Goal: Task Accomplishment & Management: Complete application form

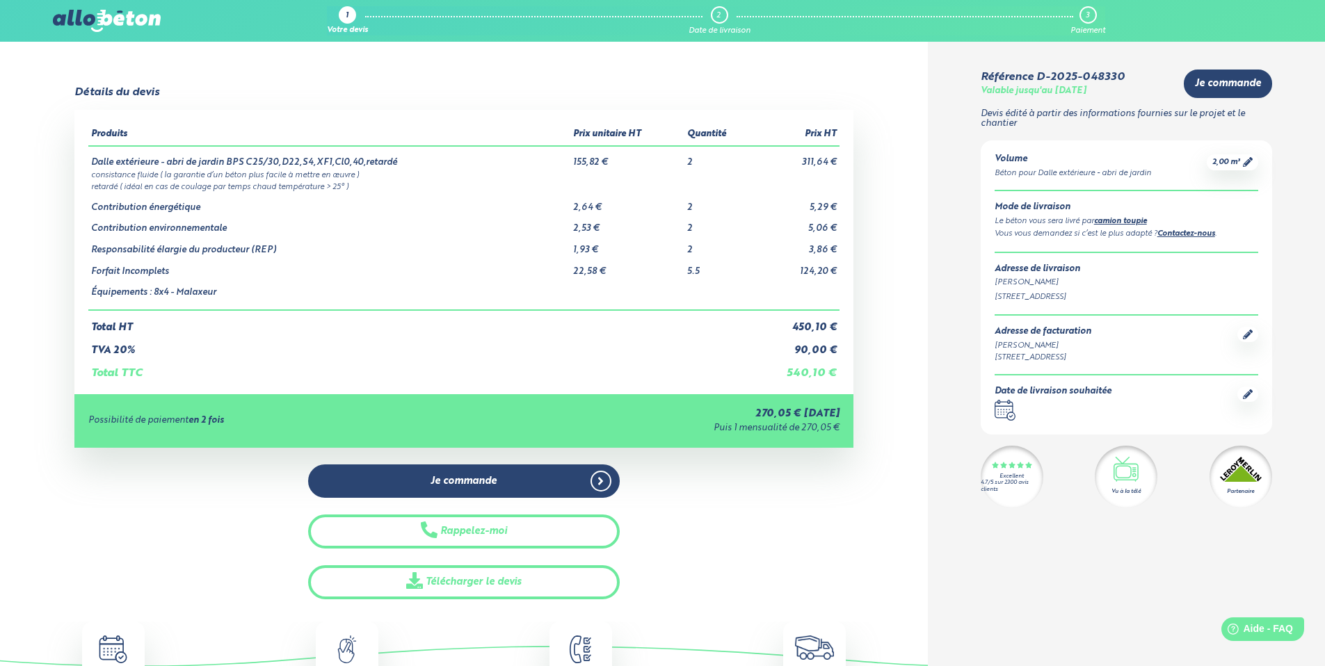
drag, startPoint x: 0, startPoint y: 0, endPoint x: 348, endPoint y: 23, distance: 349.2
click at [348, 23] on div "1" at bounding box center [347, 14] width 17 height 17
click at [1276, 629] on span "Aide - FAQ" at bounding box center [1267, 629] width 51 height 12
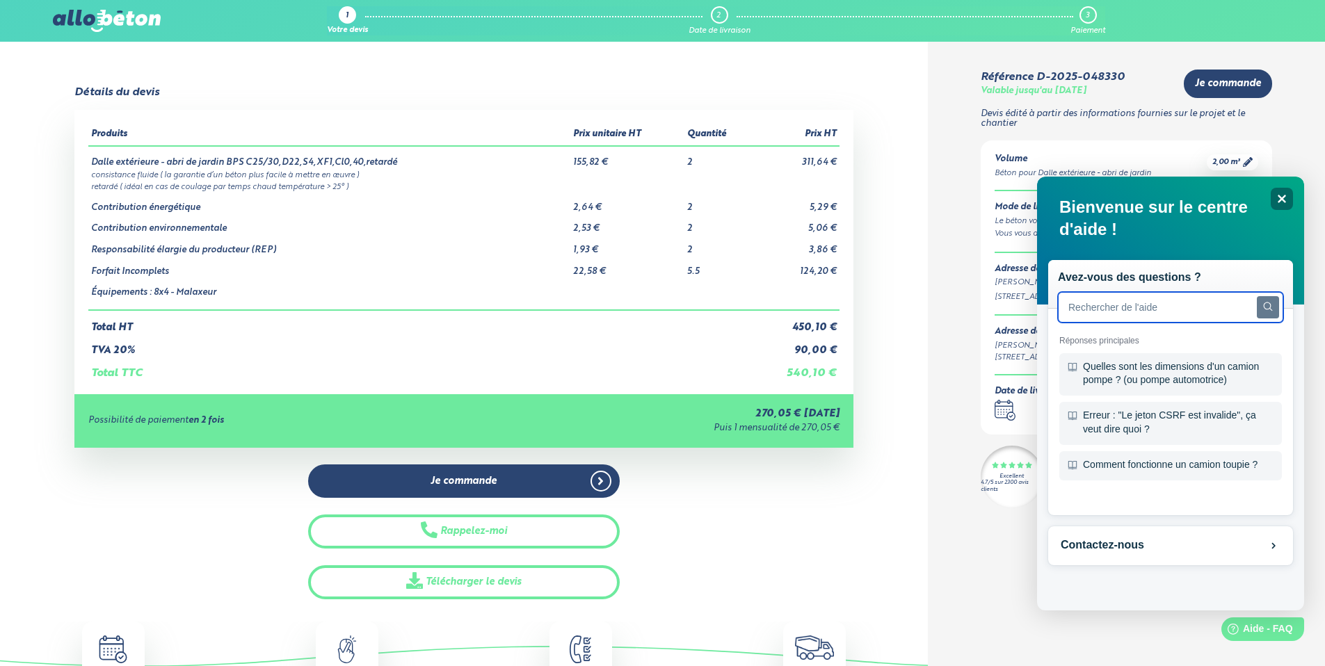
click at [1218, 305] on input "text" at bounding box center [1170, 307] width 225 height 31
type input "quantité de beton"
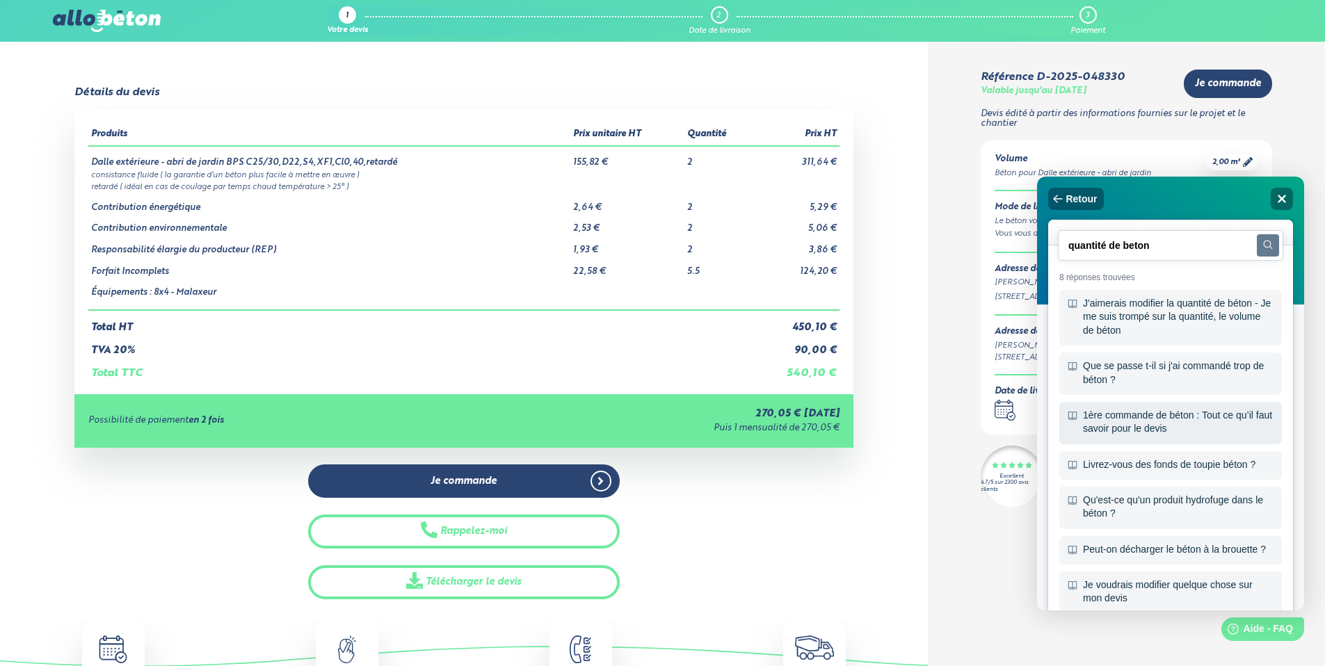
click at [1184, 428] on div "1ère commande de béton : Tout ce qu’il faut savoir pour le devis" at bounding box center [1170, 423] width 223 height 42
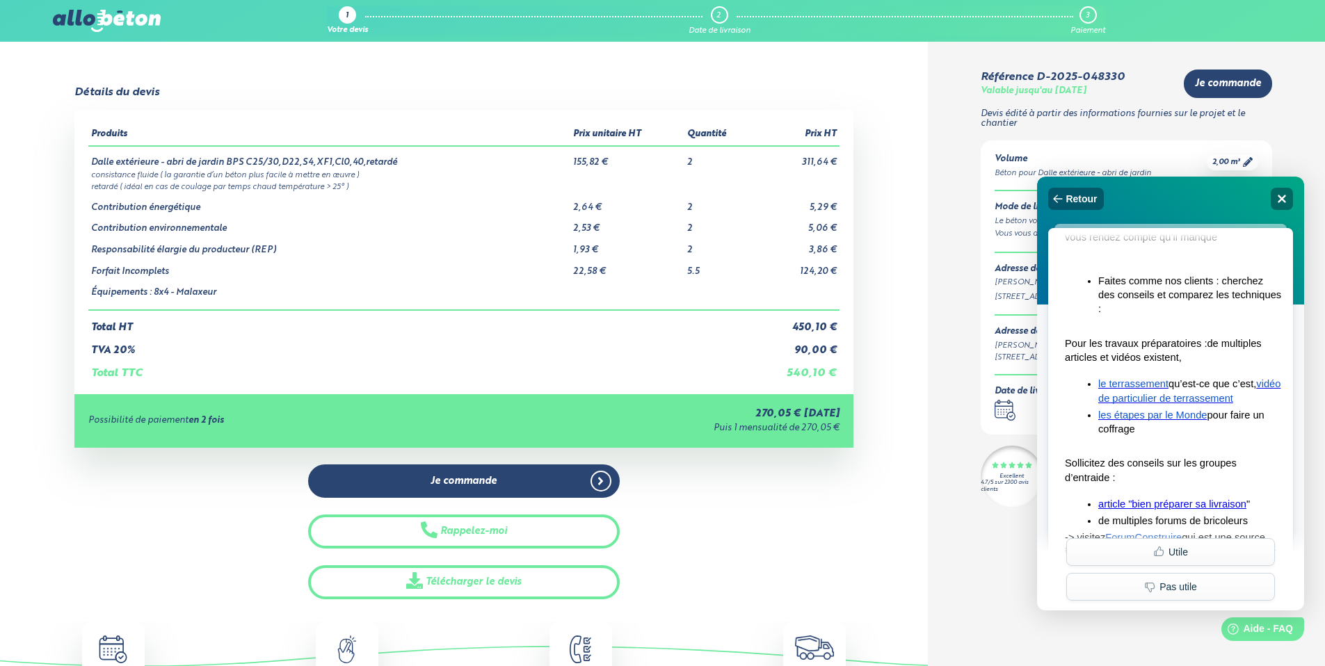
scroll to position [4057, 0]
click at [1184, 202] on span "ici toutes les étapes pour réaliser son coffrage" at bounding box center [1162, 189] width 195 height 25
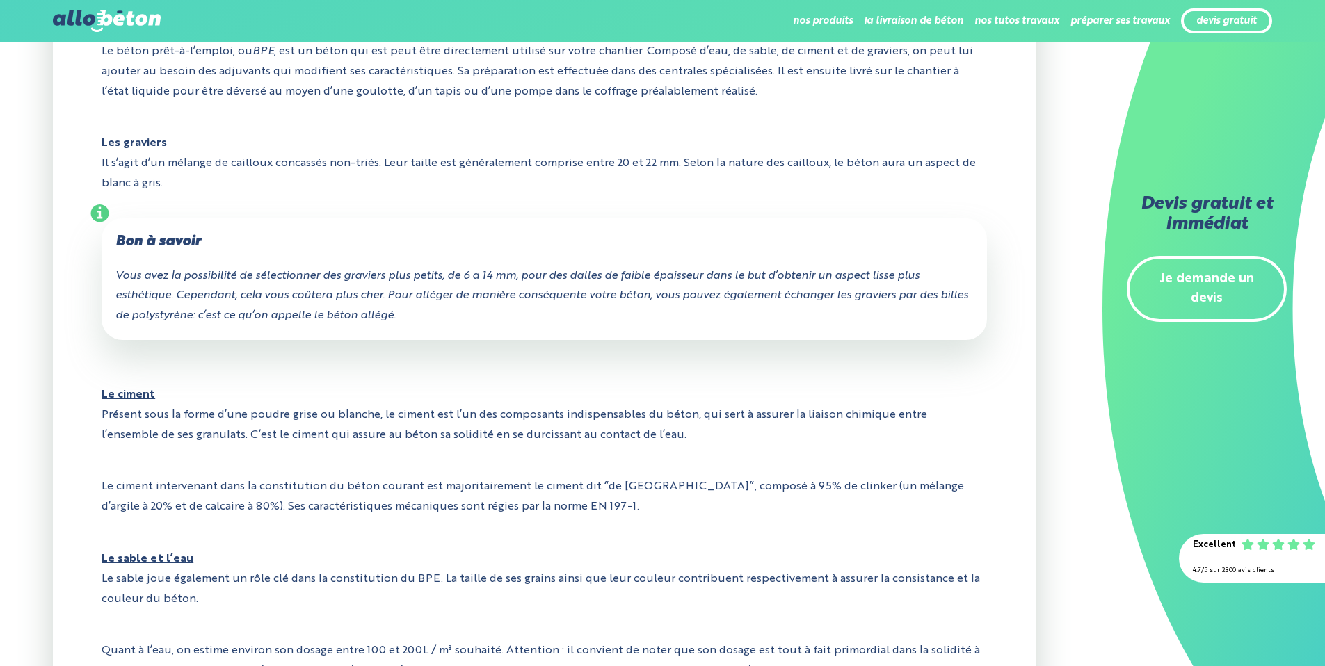
scroll to position [811, 0]
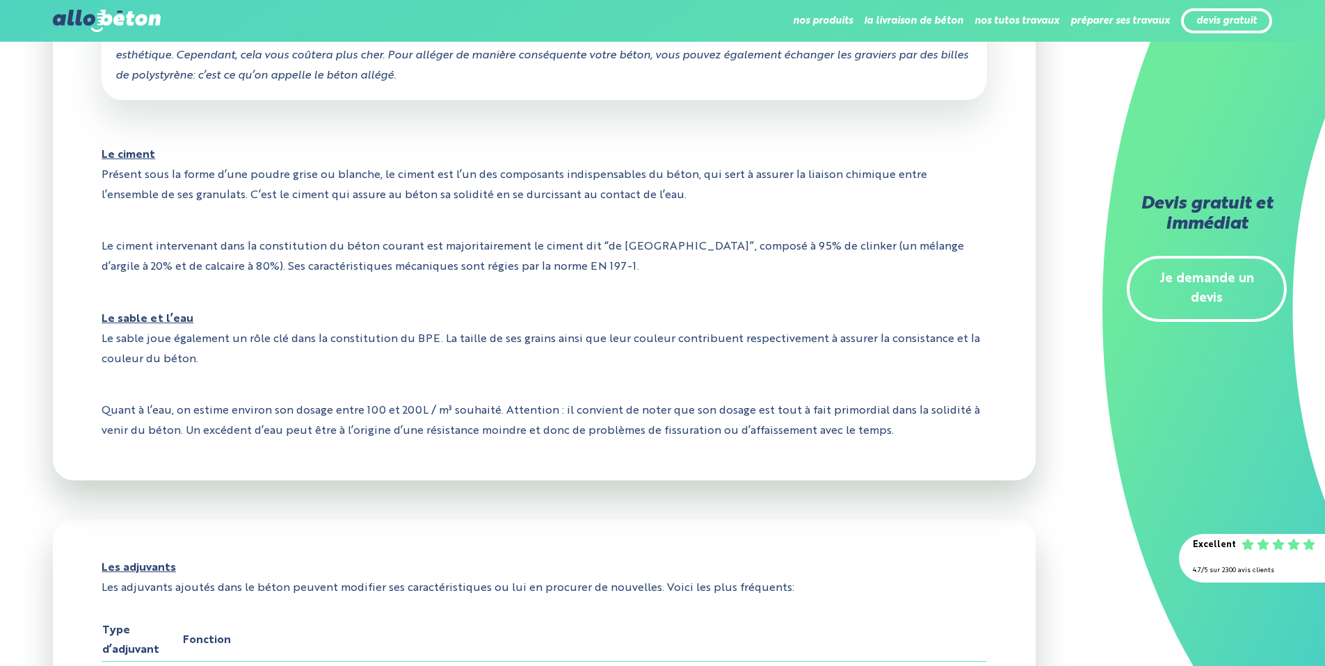
click at [1230, 282] on link "Je demande un devis" at bounding box center [1207, 289] width 160 height 67
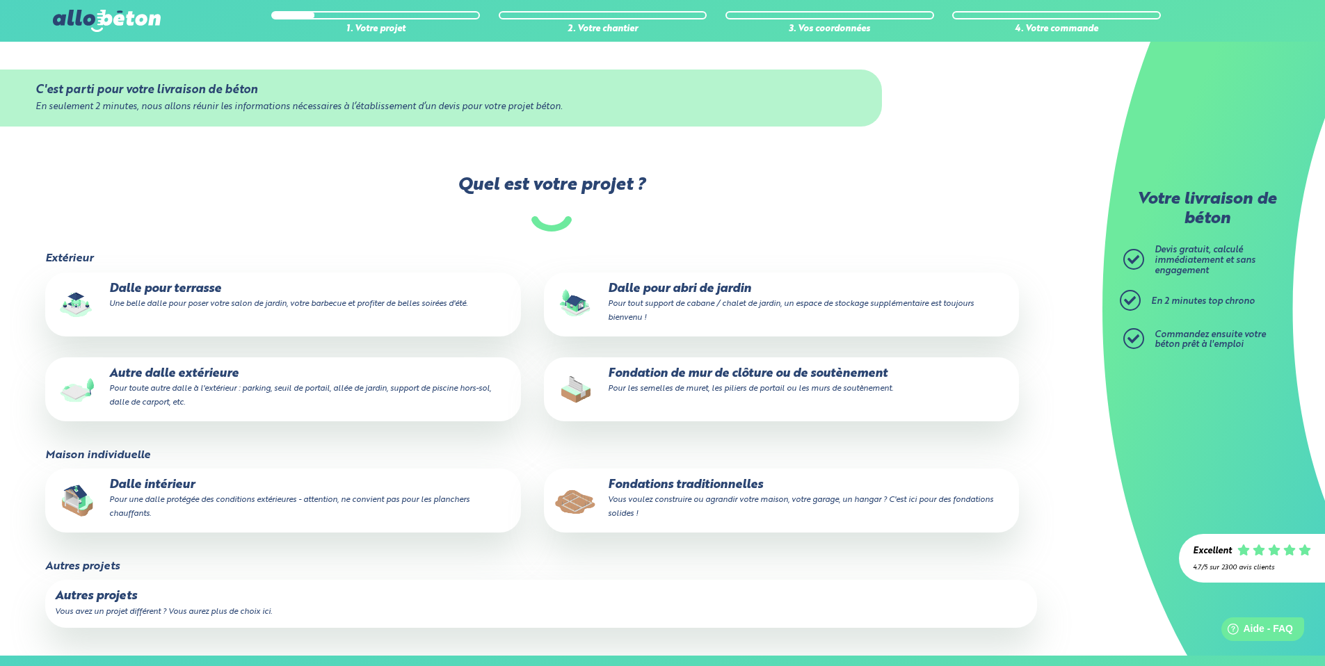
click at [723, 304] on small "Pour tout support de cabane / chalet de jardin, un espace de stockage supplémen…" at bounding box center [791, 311] width 366 height 22
click at [0, 0] on input "Dalle pour abri de jardin Pour tout support de cabane / chalet de jardin, un es…" at bounding box center [0, 0] width 0 height 0
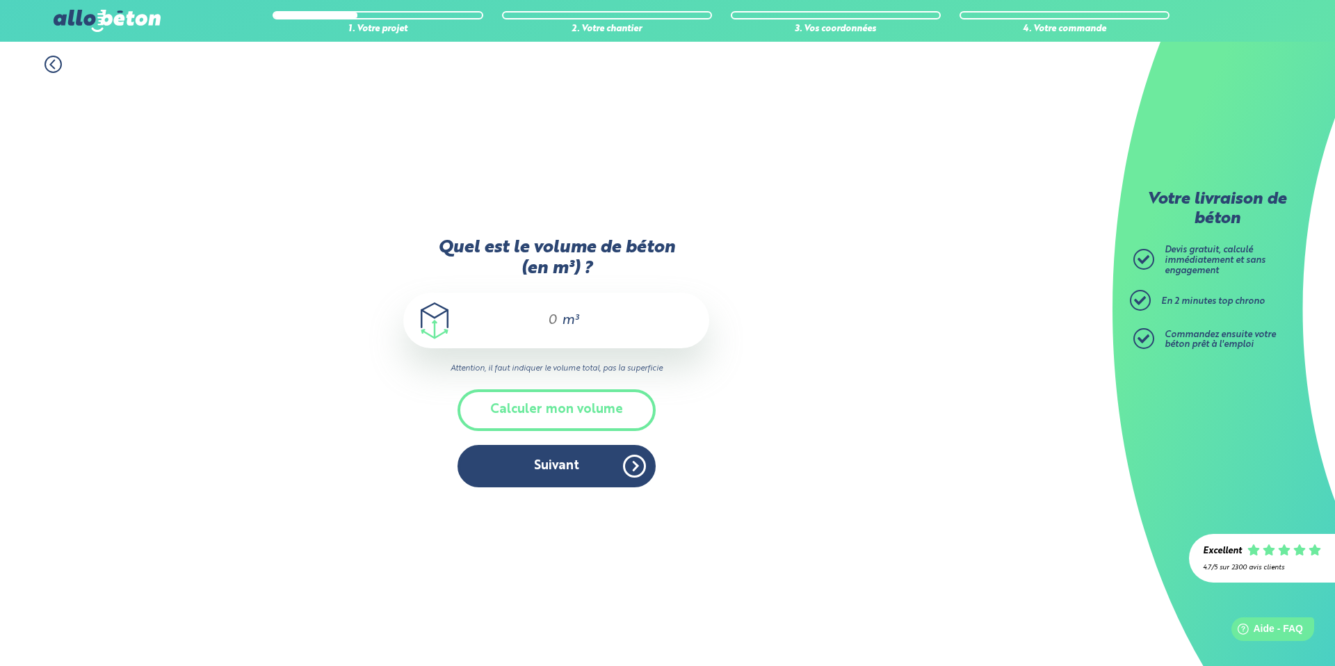
click at [548, 323] on input "Quel est le volume de béton (en m³) ?" at bounding box center [547, 320] width 24 height 17
click at [597, 413] on button "Calculer mon volume" at bounding box center [557, 409] width 198 height 41
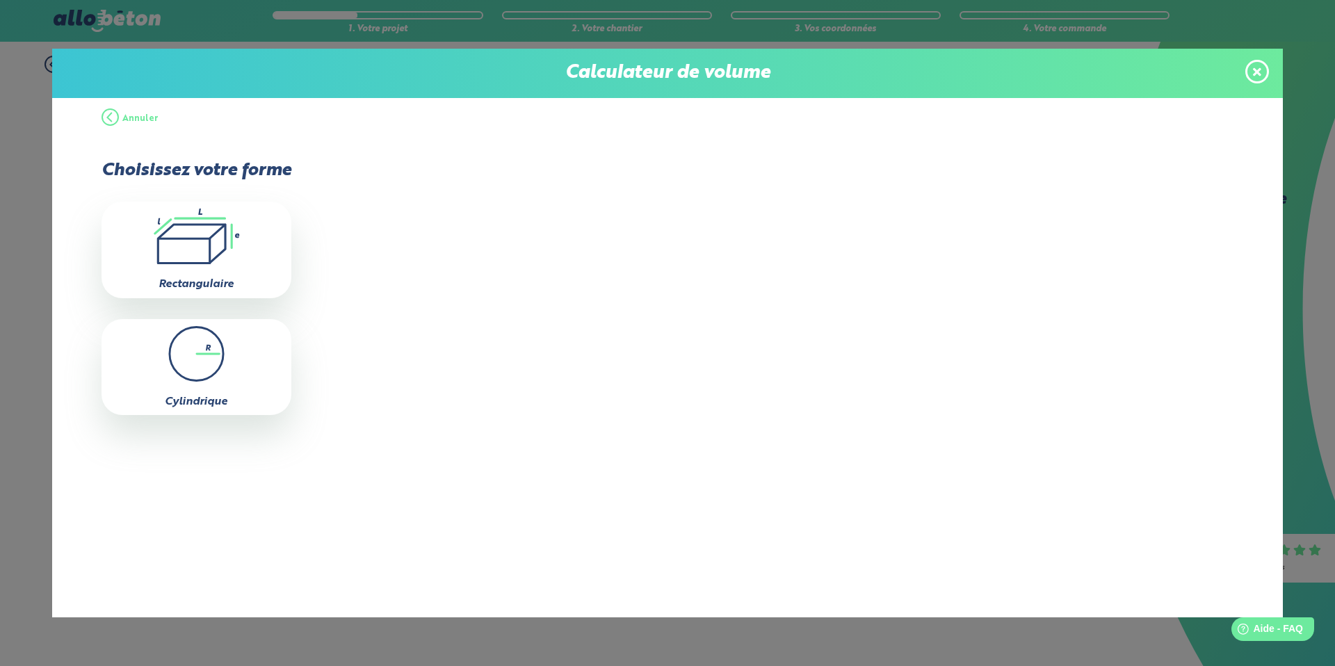
click at [215, 265] on div ".icon-calc-rectanglea{fill:none;stroke-linecap:round;stroke-width:3px;stroke:#6…" at bounding box center [197, 250] width 190 height 96
type input "0"
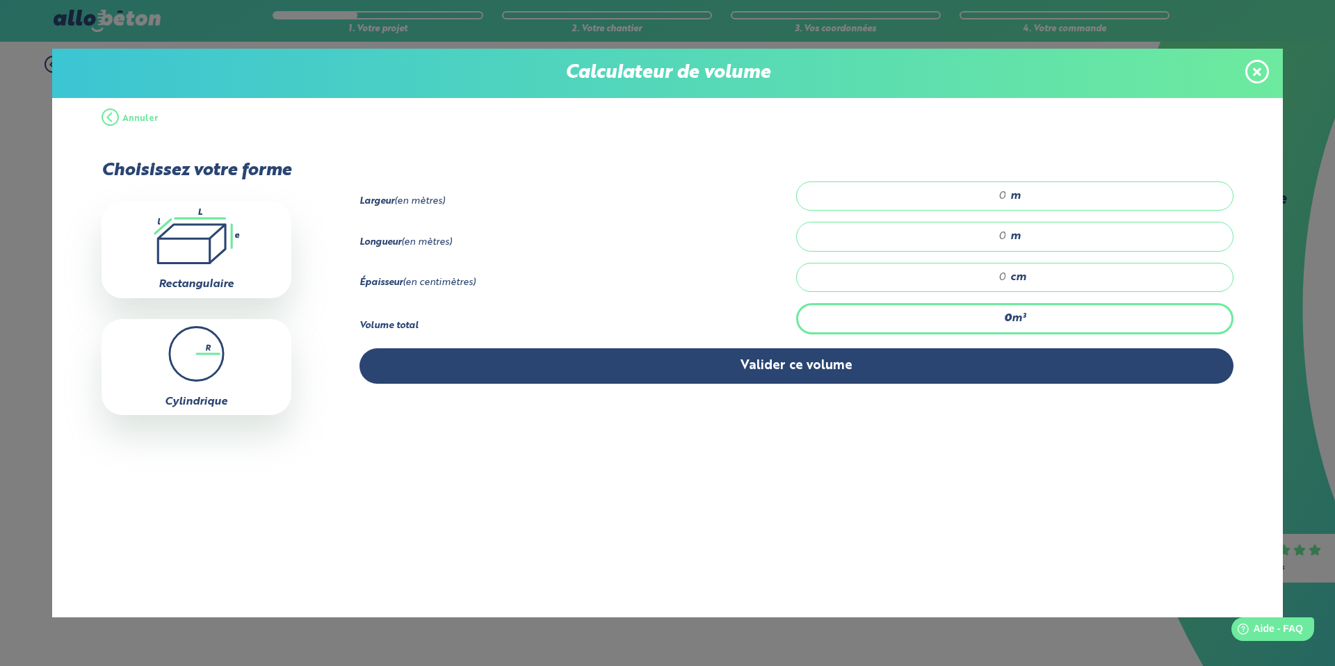
click at [1004, 199] on input "number" at bounding box center [909, 196] width 196 height 14
type input "5.43"
click at [1005, 232] on input "number" at bounding box center [909, 237] width 196 height 14
type input "2.09"
click at [1005, 275] on input "number" at bounding box center [909, 278] width 196 height 14
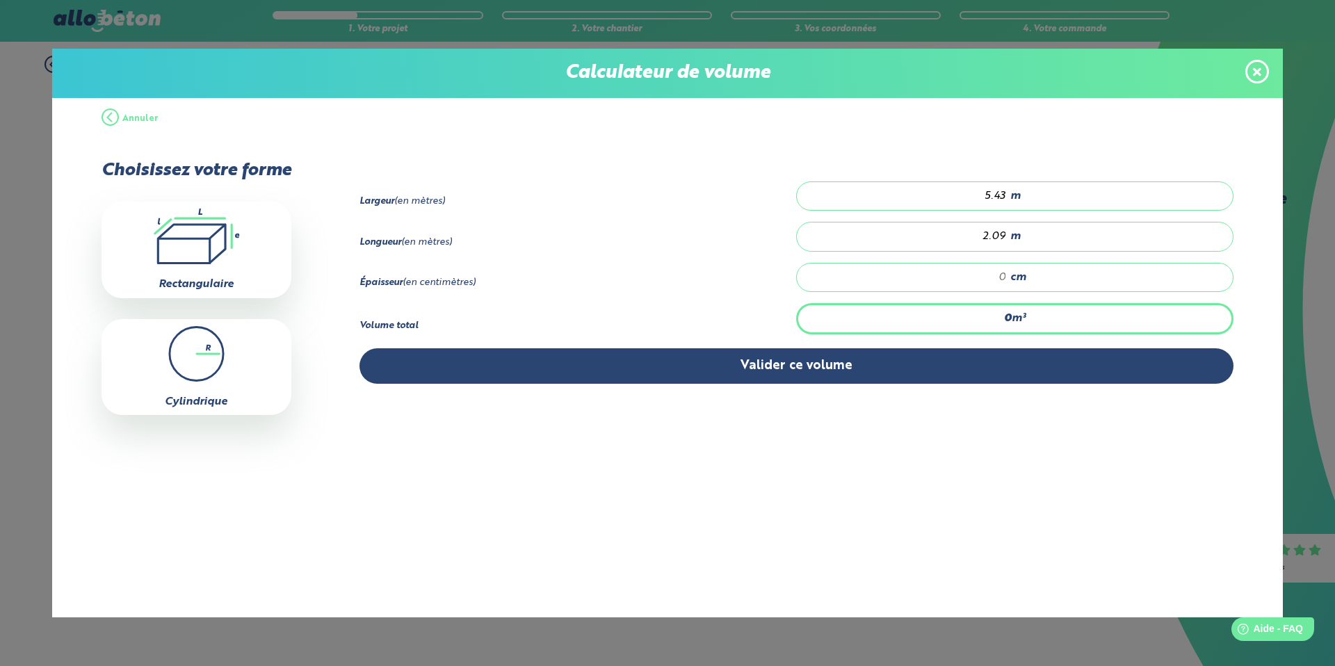
type input "0"
type input "0.023"
type input "0.2"
click at [1008, 280] on div "0.2 cm" at bounding box center [1014, 277] width 437 height 29
click at [1004, 276] on input "0.2" at bounding box center [909, 278] width 196 height 14
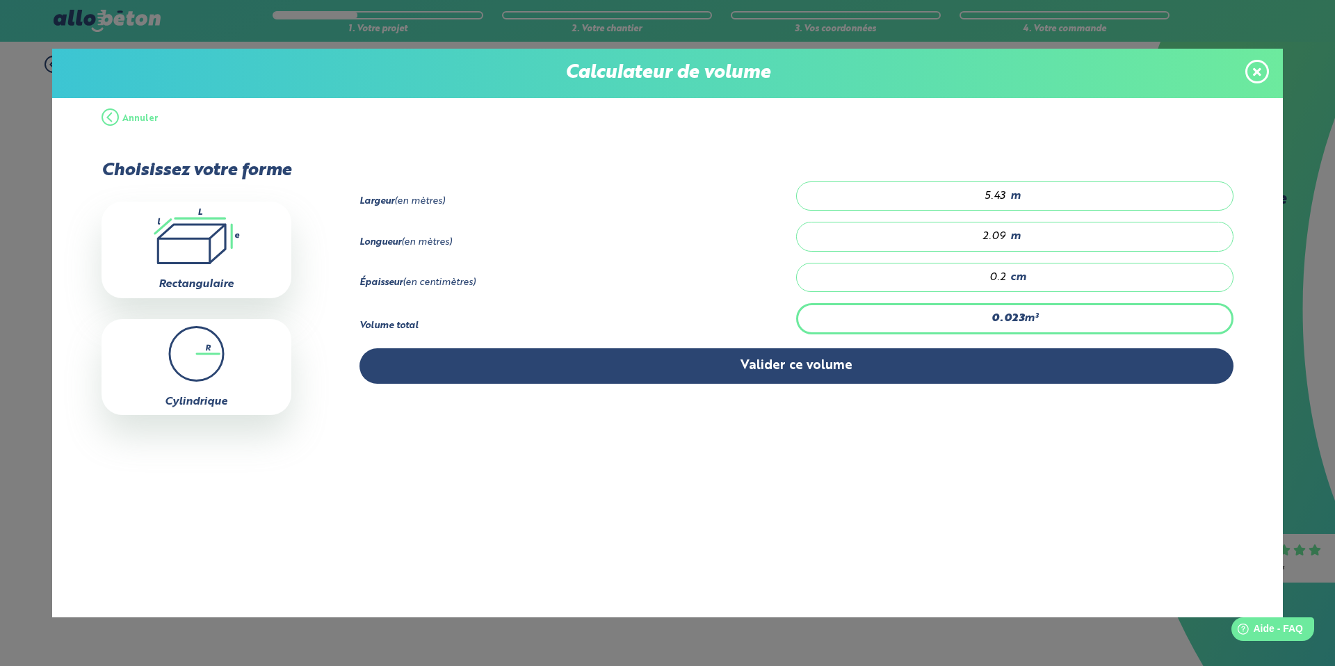
type input "0"
type input "0.227"
type input "02"
type input "2.27"
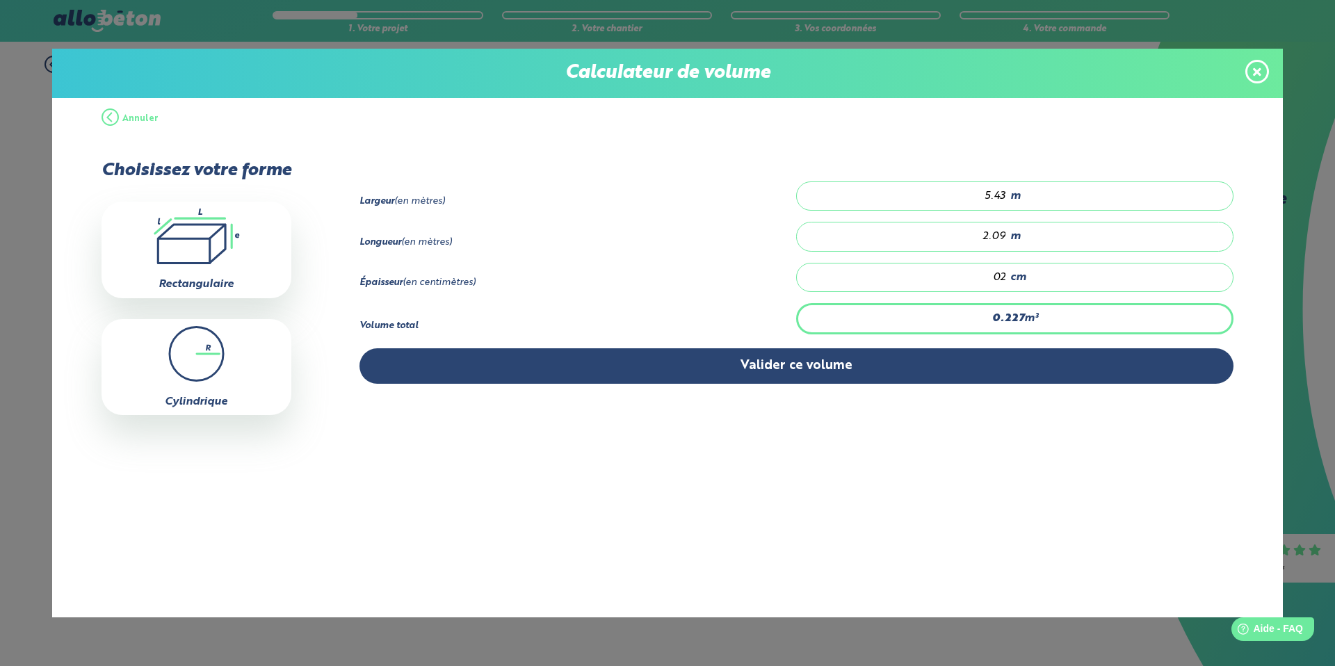
type input "020"
type input "0.227"
type input "02"
type input "0"
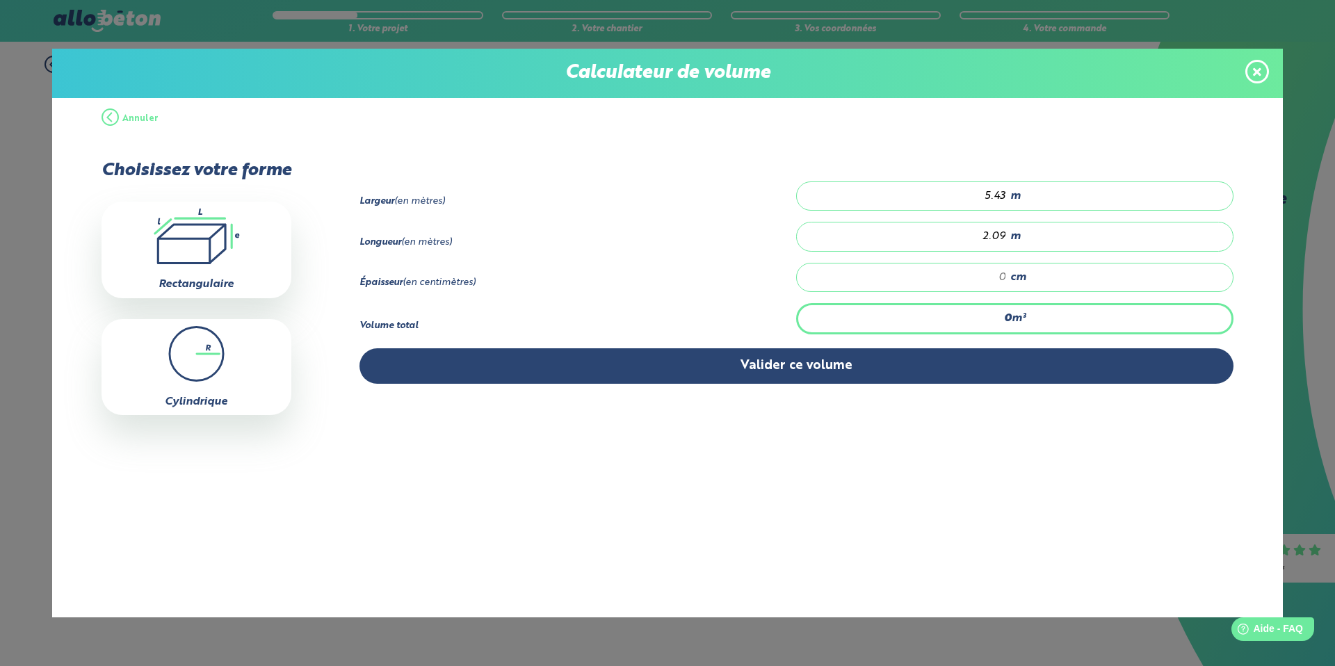
type input "0.227"
type input "2"
type input "2.27"
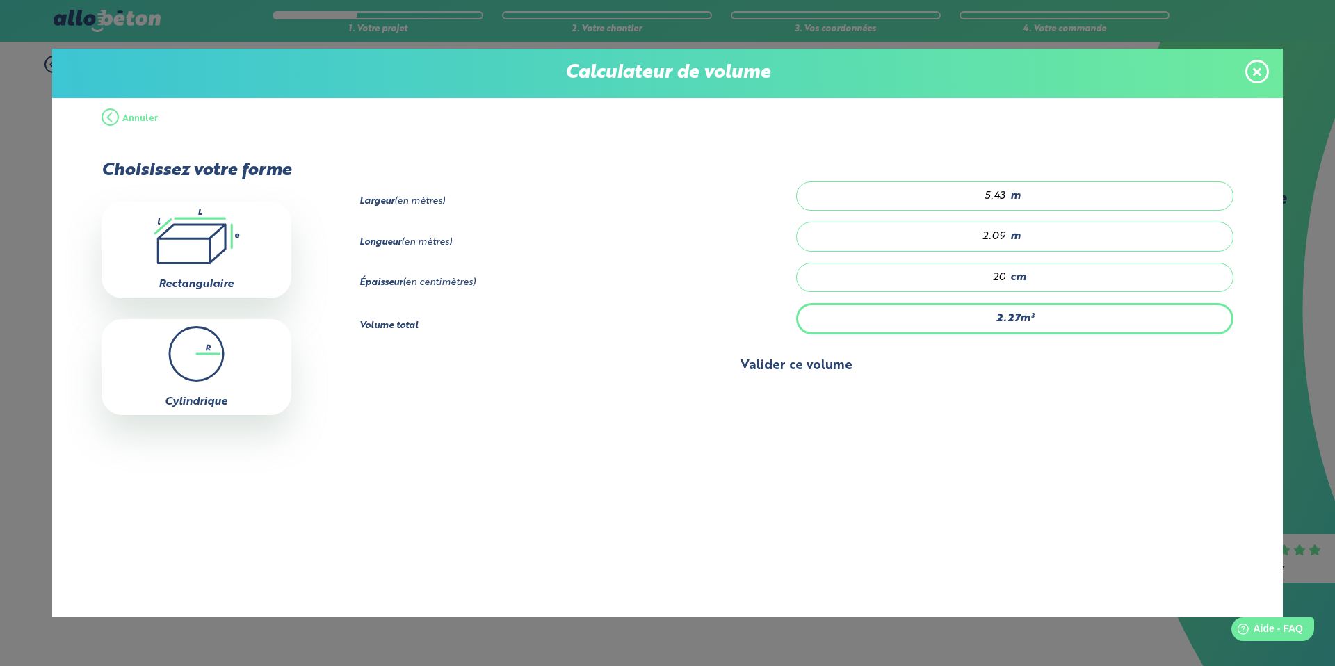
type input "20"
click at [810, 369] on button "Valider ce volume" at bounding box center [797, 365] width 875 height 35
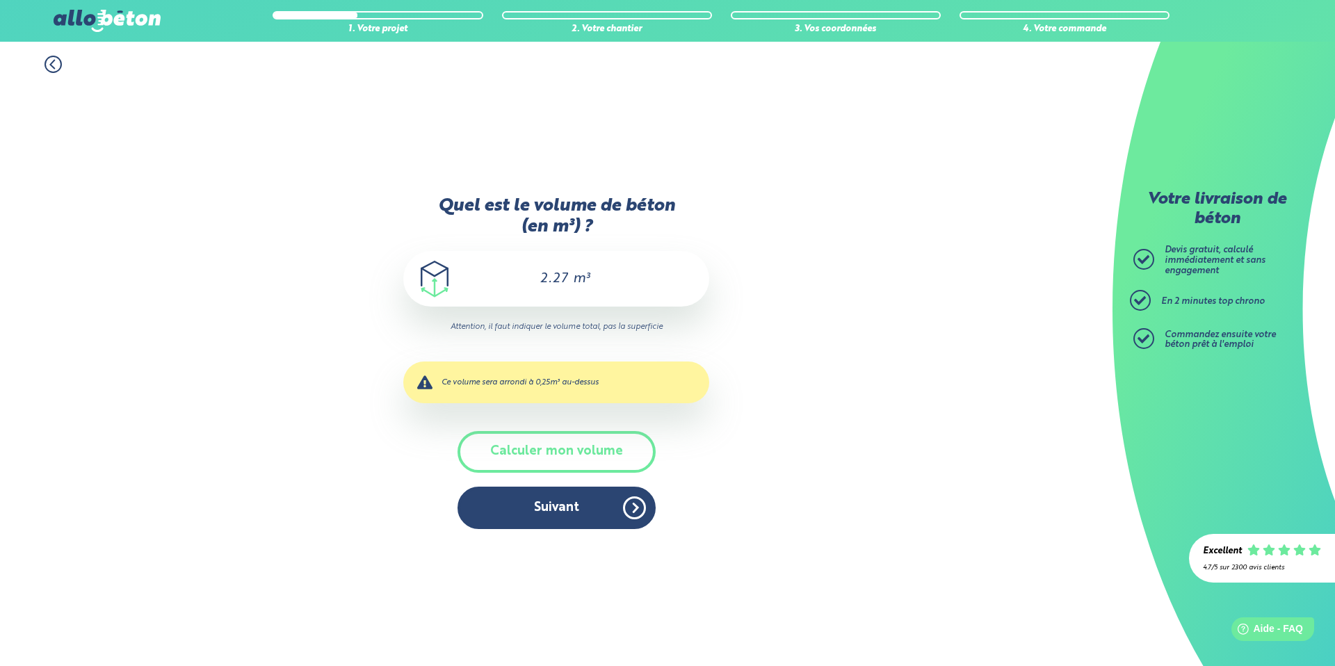
click at [559, 280] on input "2.27" at bounding box center [546, 279] width 47 height 17
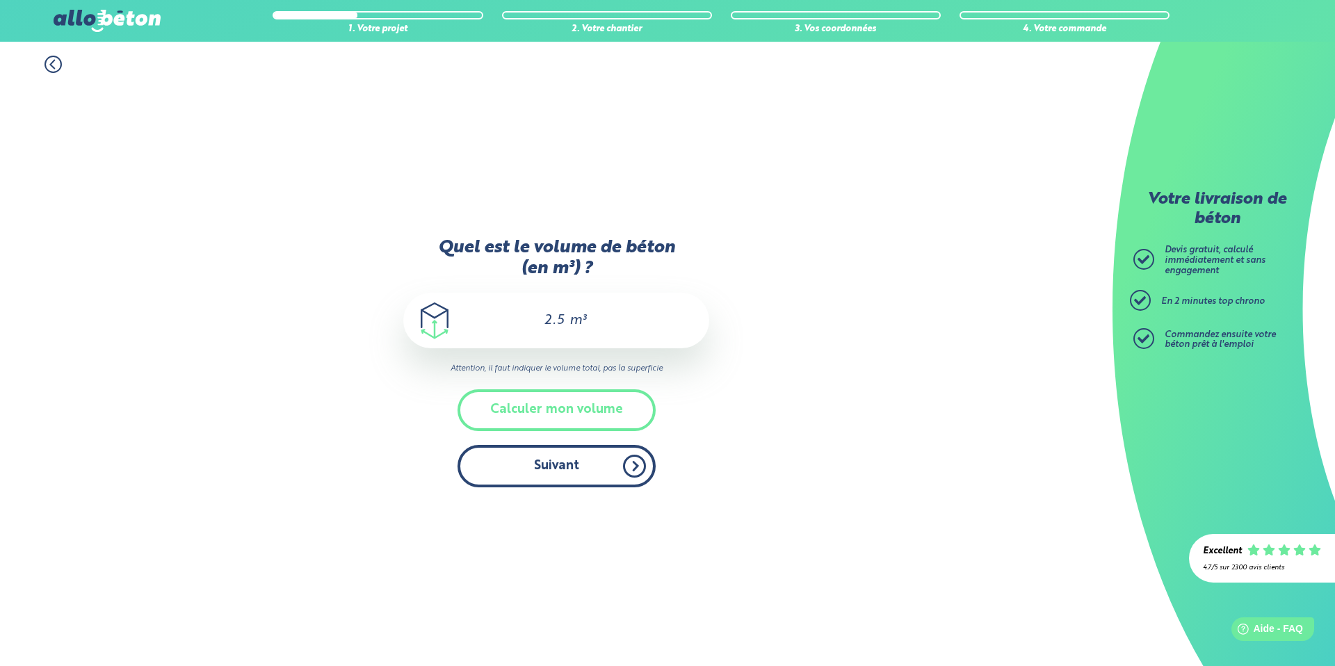
type input "2.5"
click at [586, 470] on button "Suivant" at bounding box center [557, 466] width 198 height 42
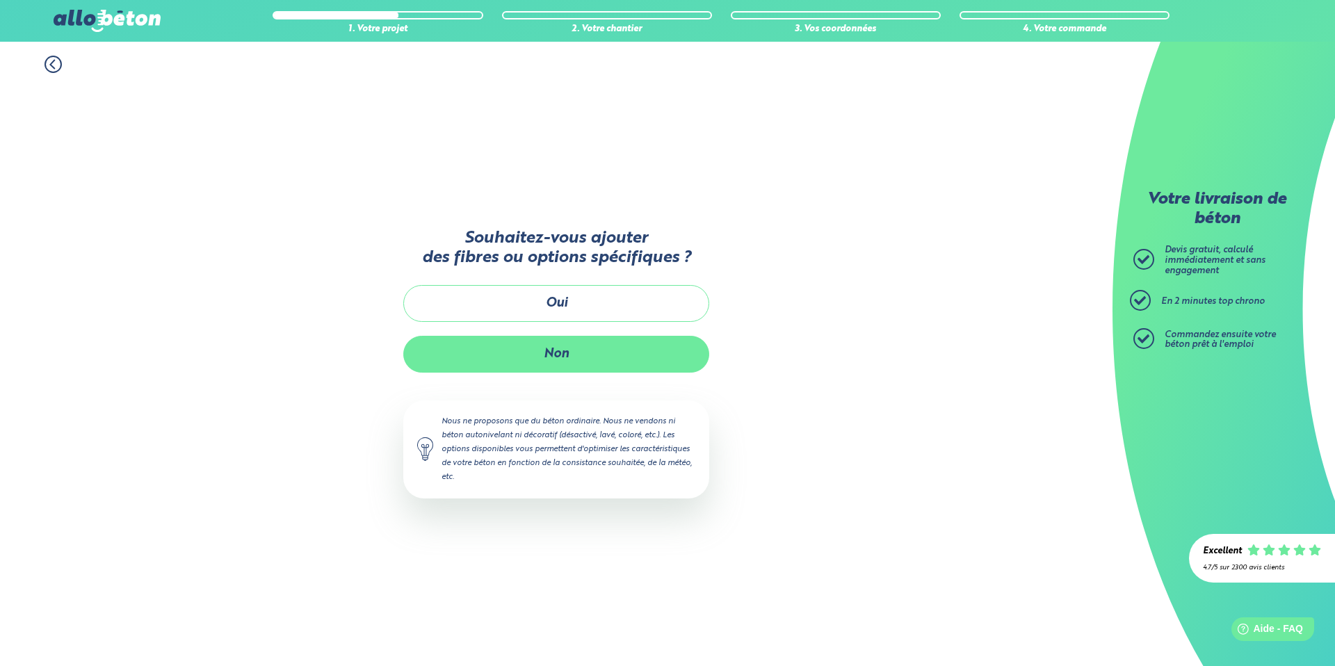
click at [554, 354] on button "Non" at bounding box center [556, 354] width 306 height 37
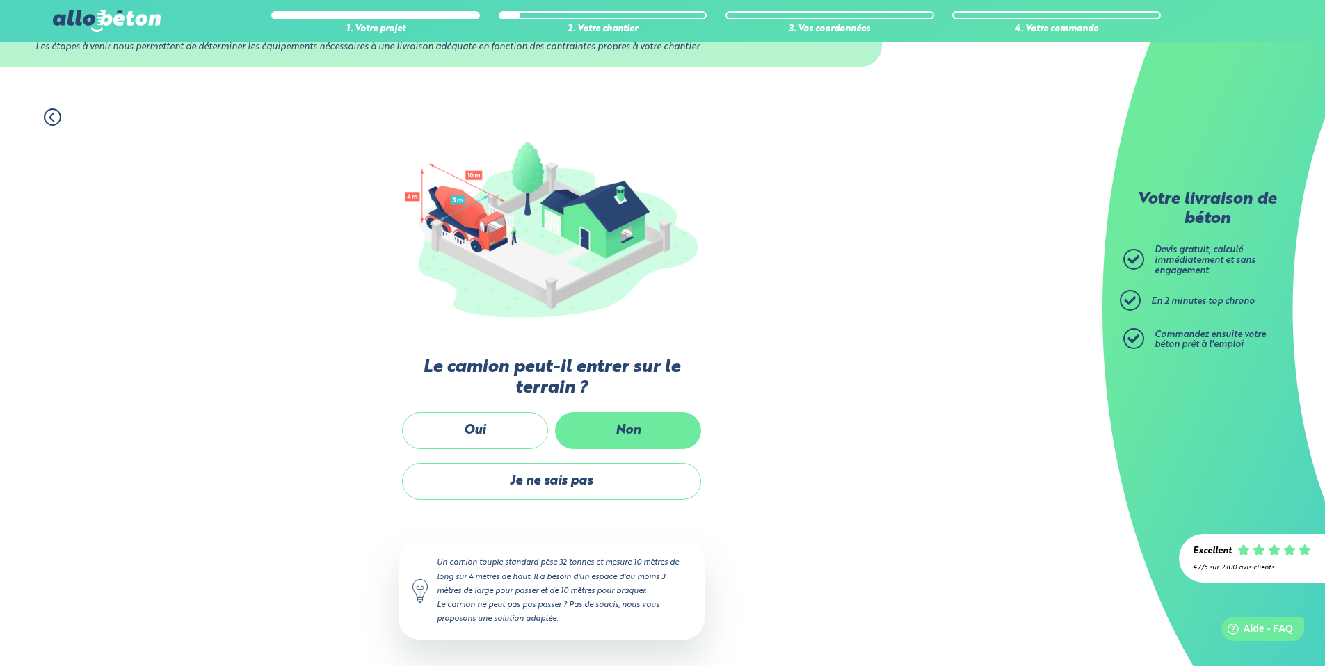
scroll to position [61, 0]
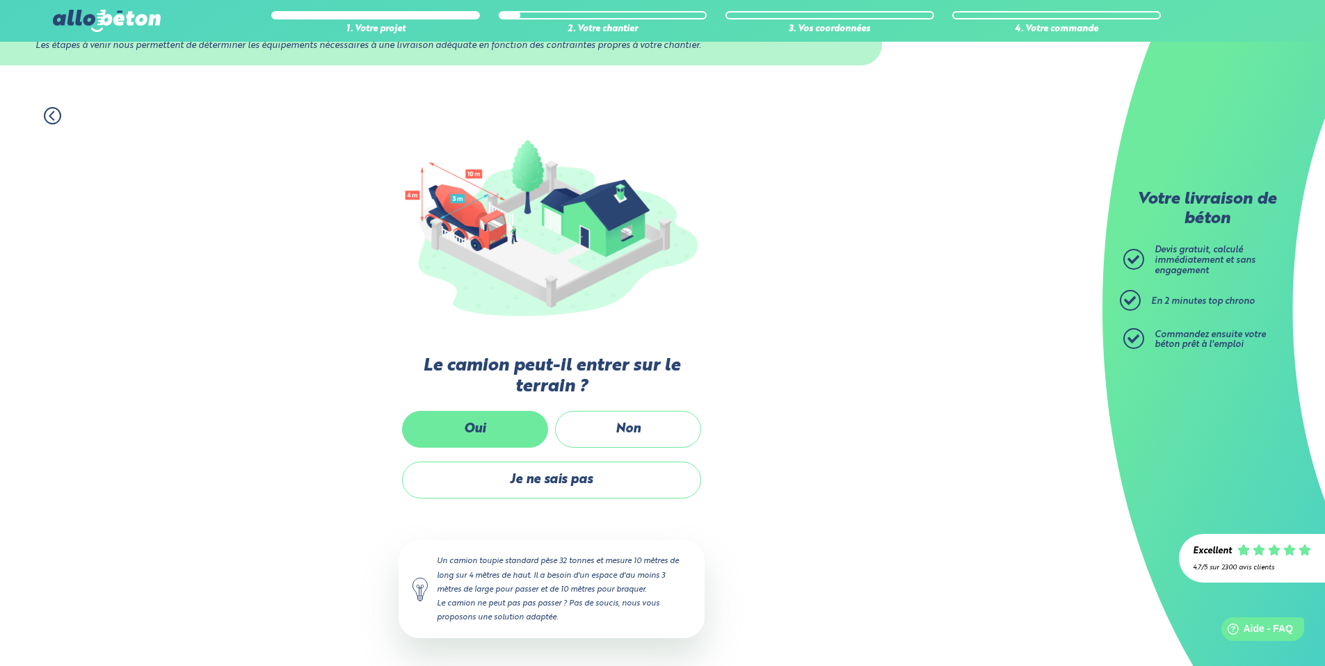
click at [446, 428] on label "Oui" at bounding box center [475, 429] width 146 height 37
click at [0, 0] on input "Oui" at bounding box center [0, 0] width 0 height 0
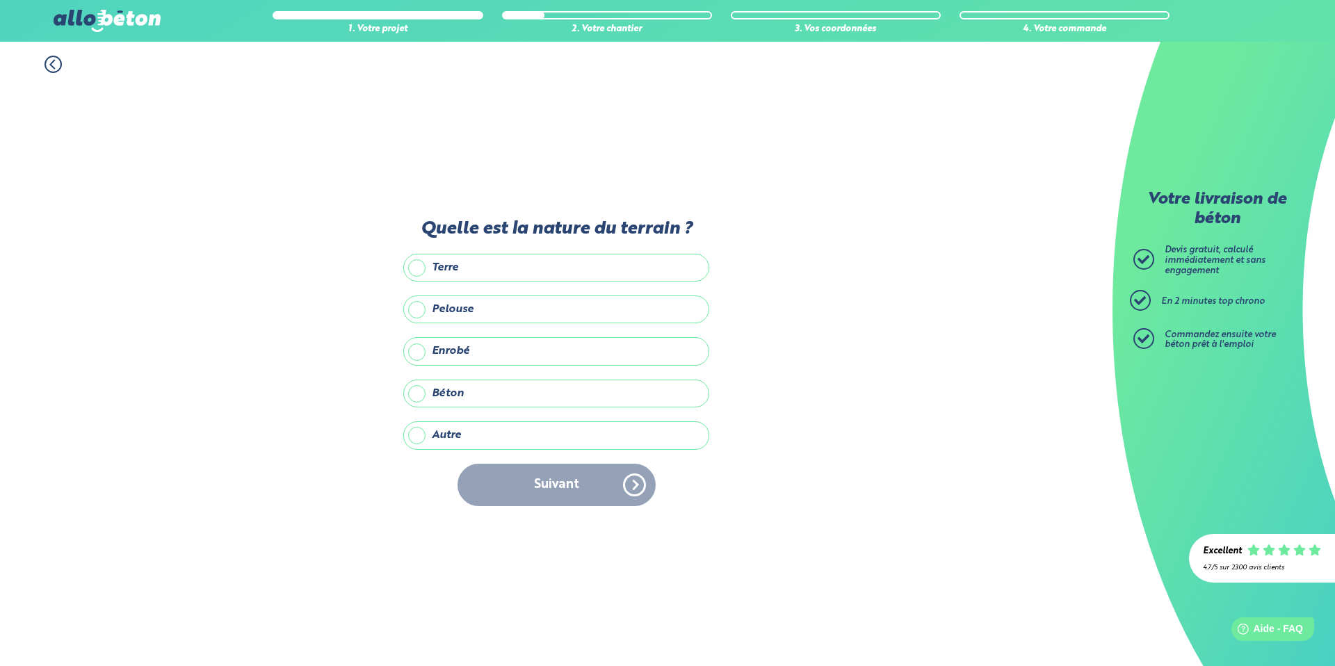
click at [419, 436] on label "Autre" at bounding box center [556, 435] width 306 height 28
click at [0, 0] on input "Autre" at bounding box center [0, 0] width 0 height 0
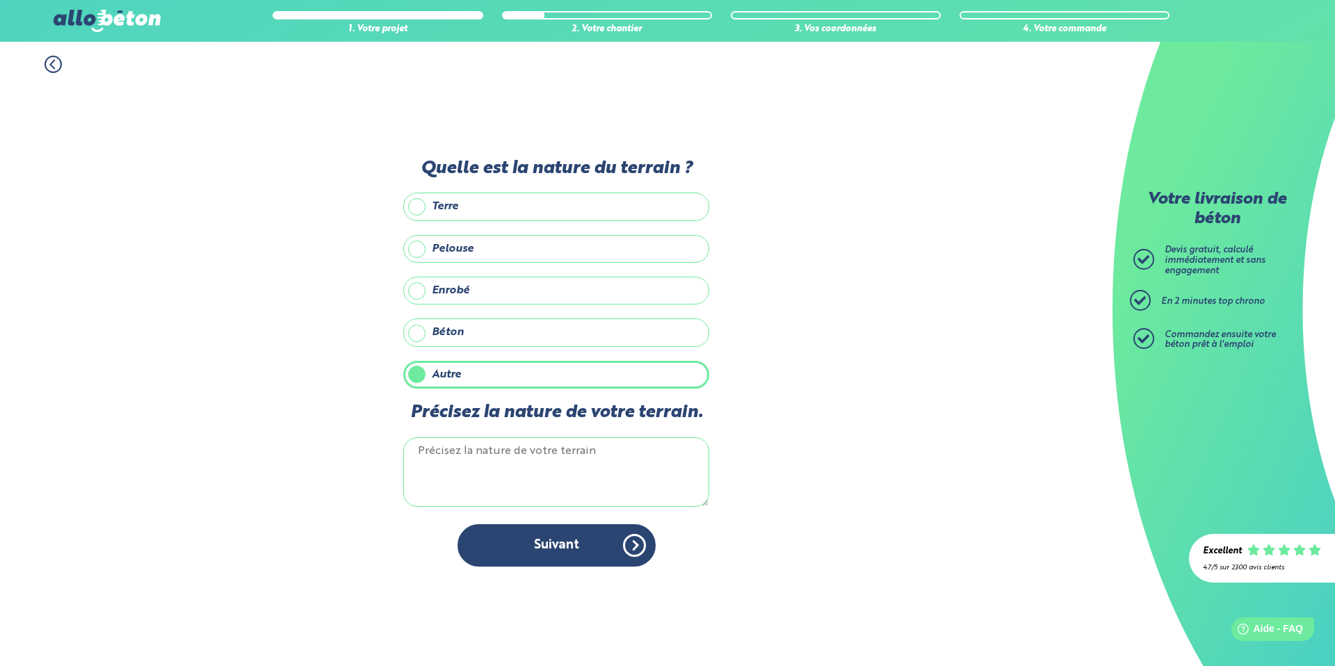
click at [444, 452] on textarea "Précisez la nature de votre terrain." at bounding box center [556, 472] width 306 height 70
type textarea "c"
type textarea "chemin de cailloux"
click at [535, 542] on button "Suivant" at bounding box center [557, 545] width 198 height 42
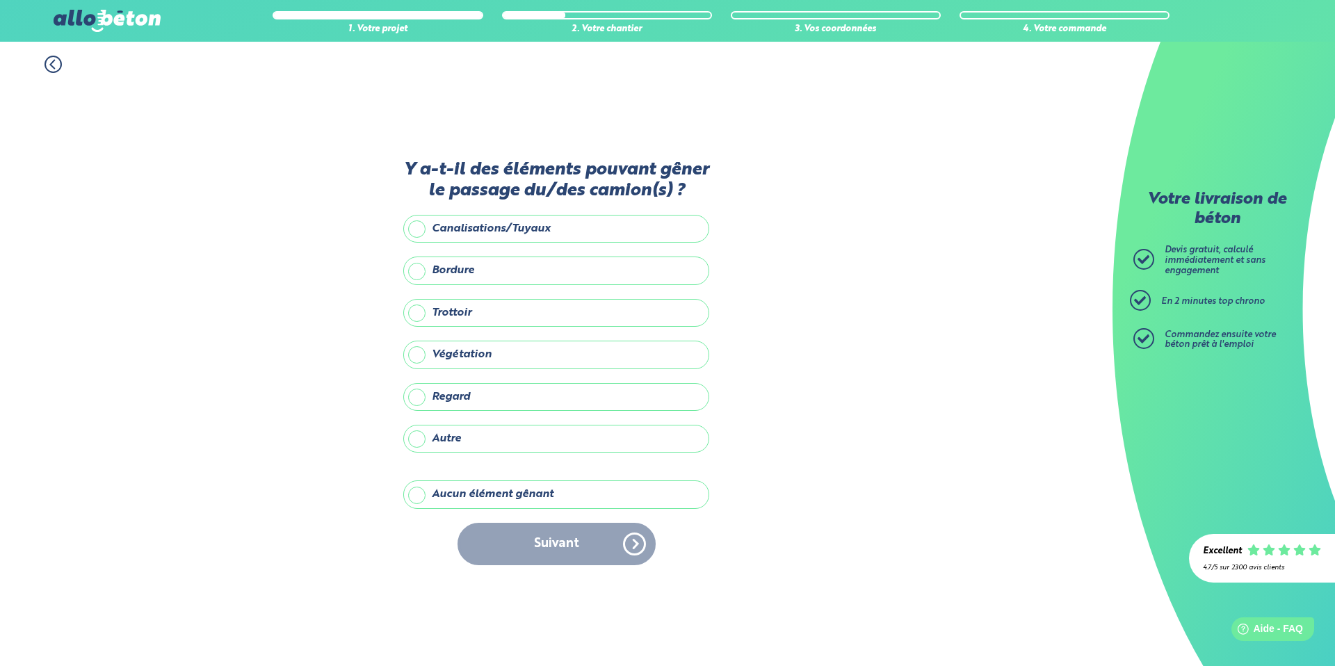
click at [416, 498] on label "Aucun élément gênant" at bounding box center [556, 495] width 306 height 28
click at [0, 0] on input "Aucun élément gênant" at bounding box center [0, 0] width 0 height 0
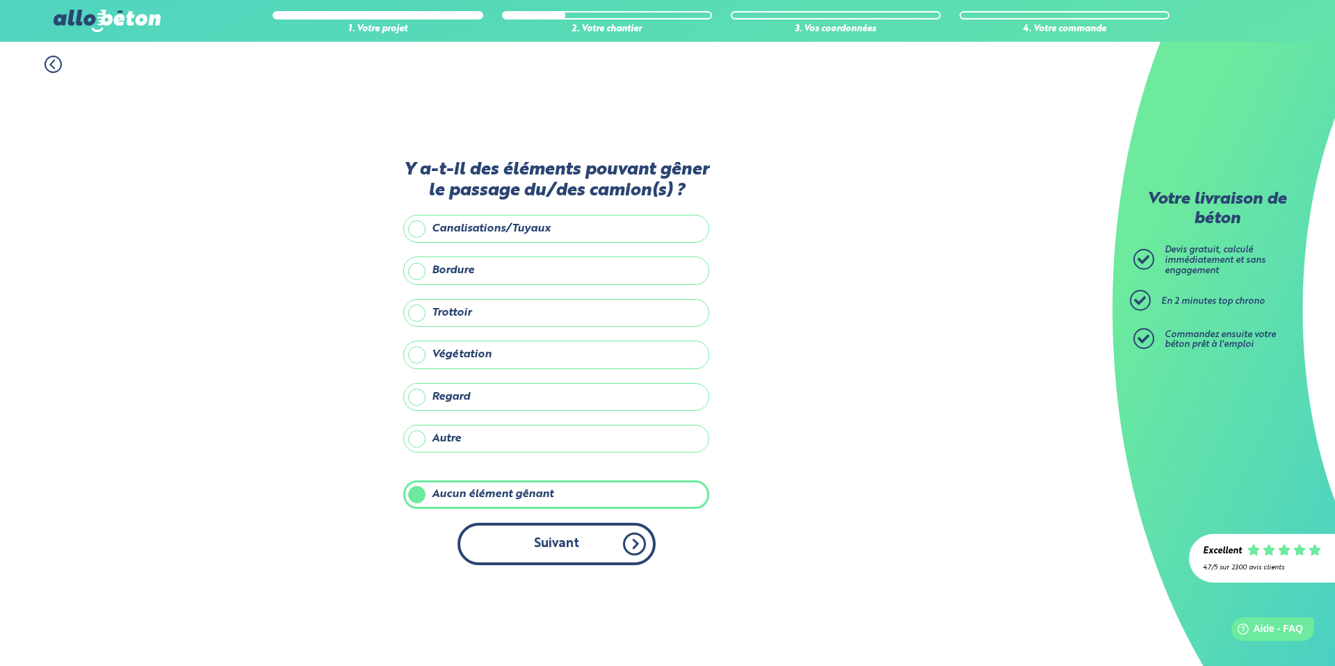
click at [592, 555] on button "Suivant" at bounding box center [557, 544] width 198 height 42
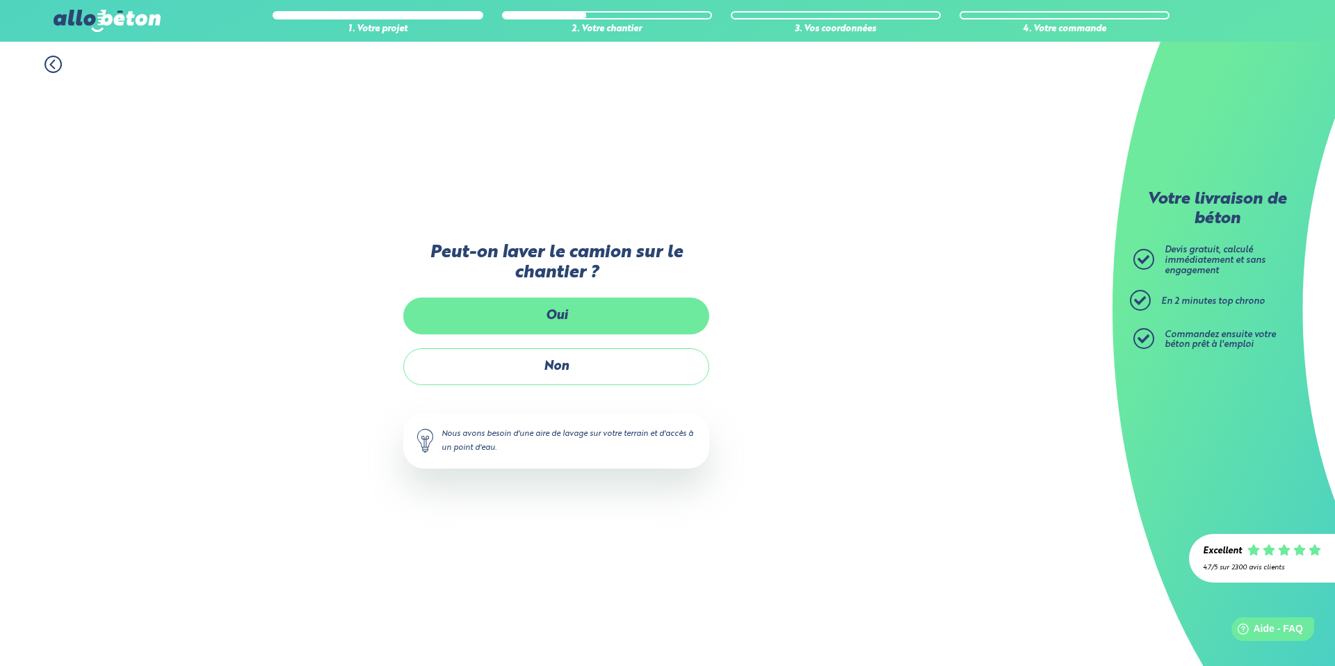
click at [595, 314] on label "Oui" at bounding box center [556, 316] width 306 height 37
click at [0, 0] on input "Oui" at bounding box center [0, 0] width 0 height 0
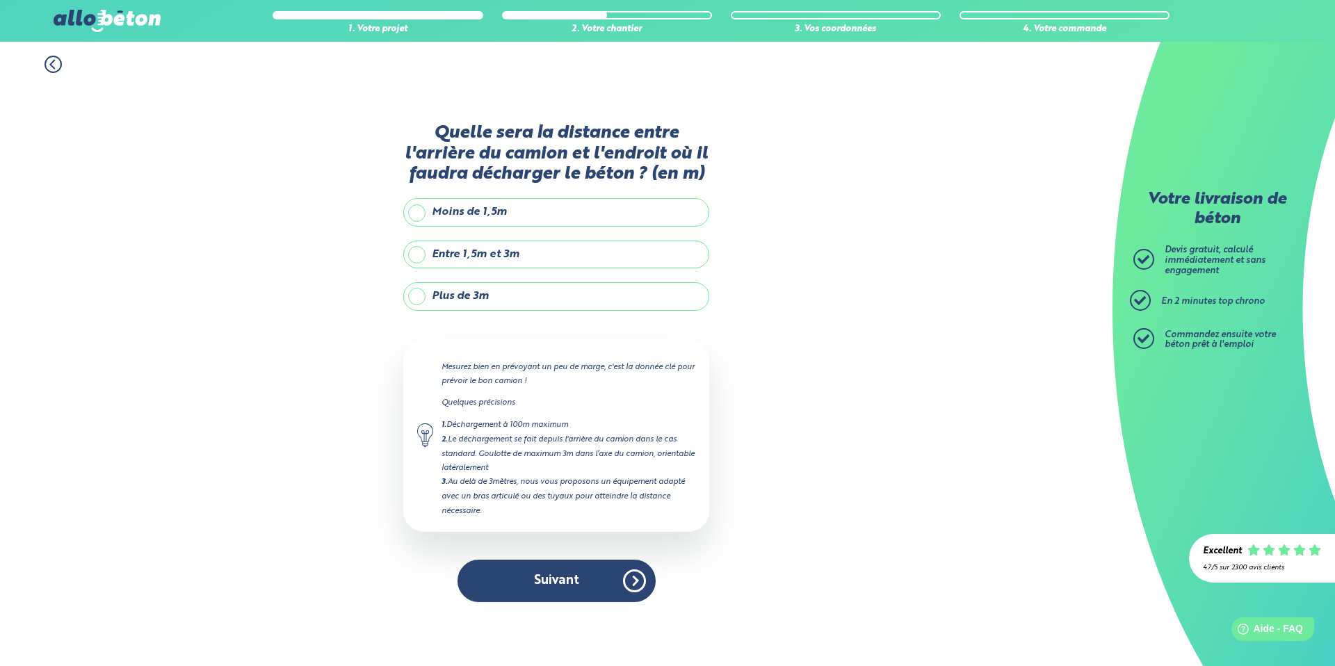
click at [414, 254] on label "Entre 1,5m et 3m" at bounding box center [556, 255] width 306 height 28
click at [0, 0] on input "Entre 1,5m et 3m" at bounding box center [0, 0] width 0 height 0
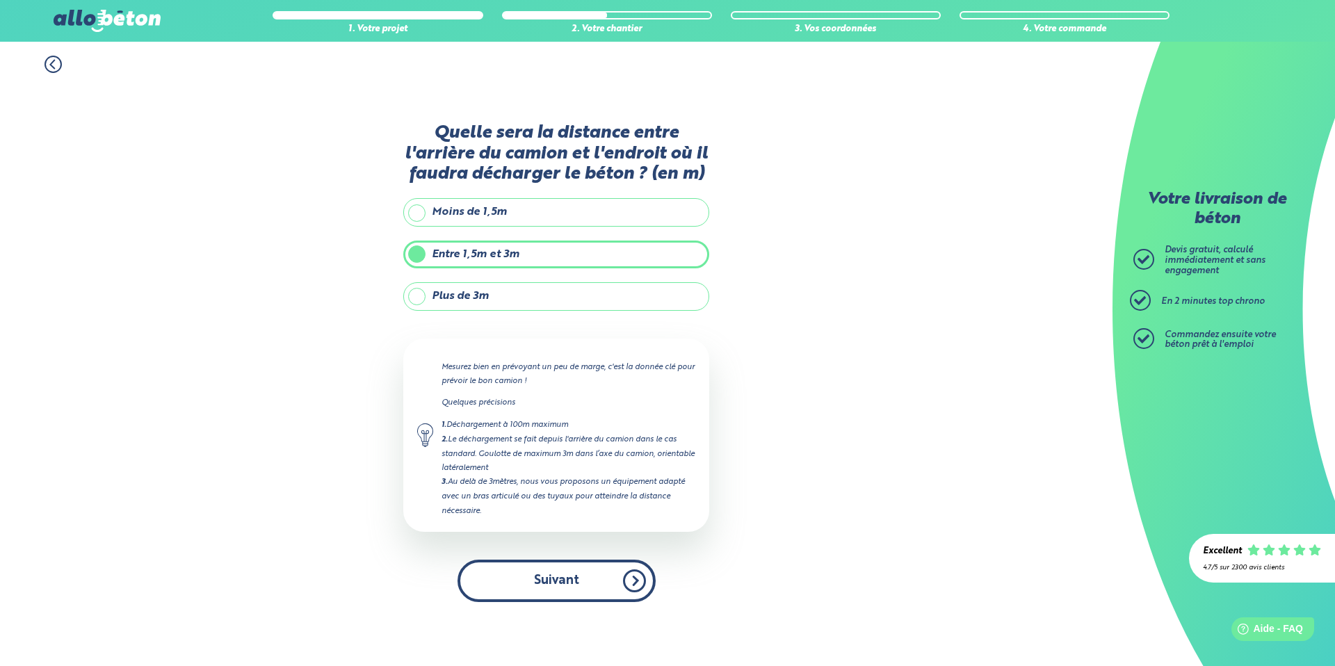
click at [621, 586] on button "Suivant" at bounding box center [557, 581] width 198 height 42
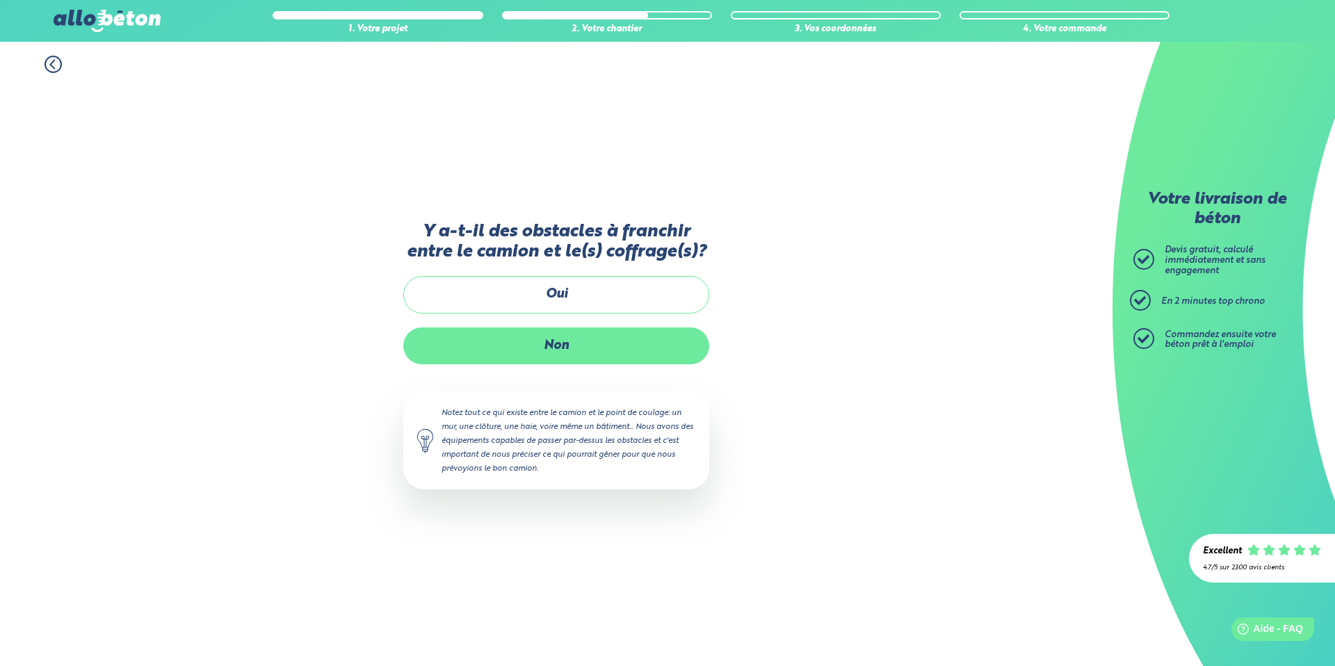
click at [544, 340] on label "Non" at bounding box center [556, 346] width 306 height 37
click at [0, 0] on input "Non" at bounding box center [0, 0] width 0 height 0
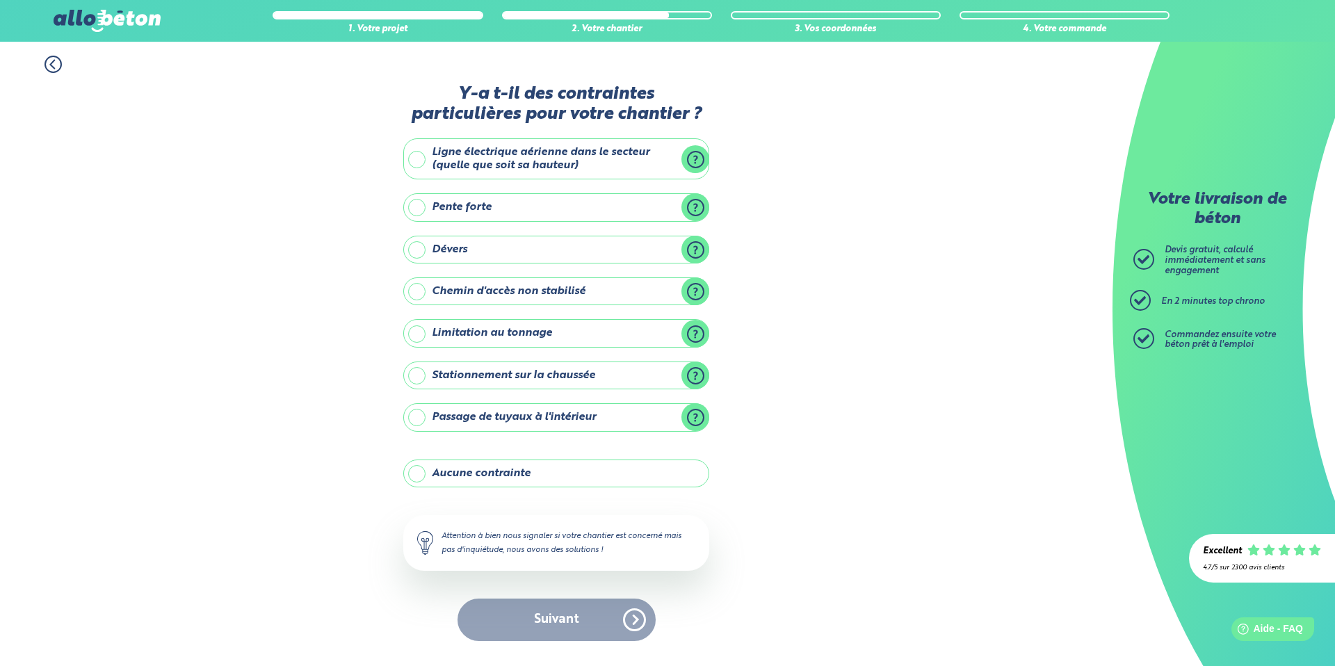
click at [420, 476] on label "Aucune contrainte" at bounding box center [556, 474] width 306 height 28
click at [0, 0] on input "Aucune contrainte" at bounding box center [0, 0] width 0 height 0
click at [622, 629] on button "Suivant" at bounding box center [557, 620] width 198 height 42
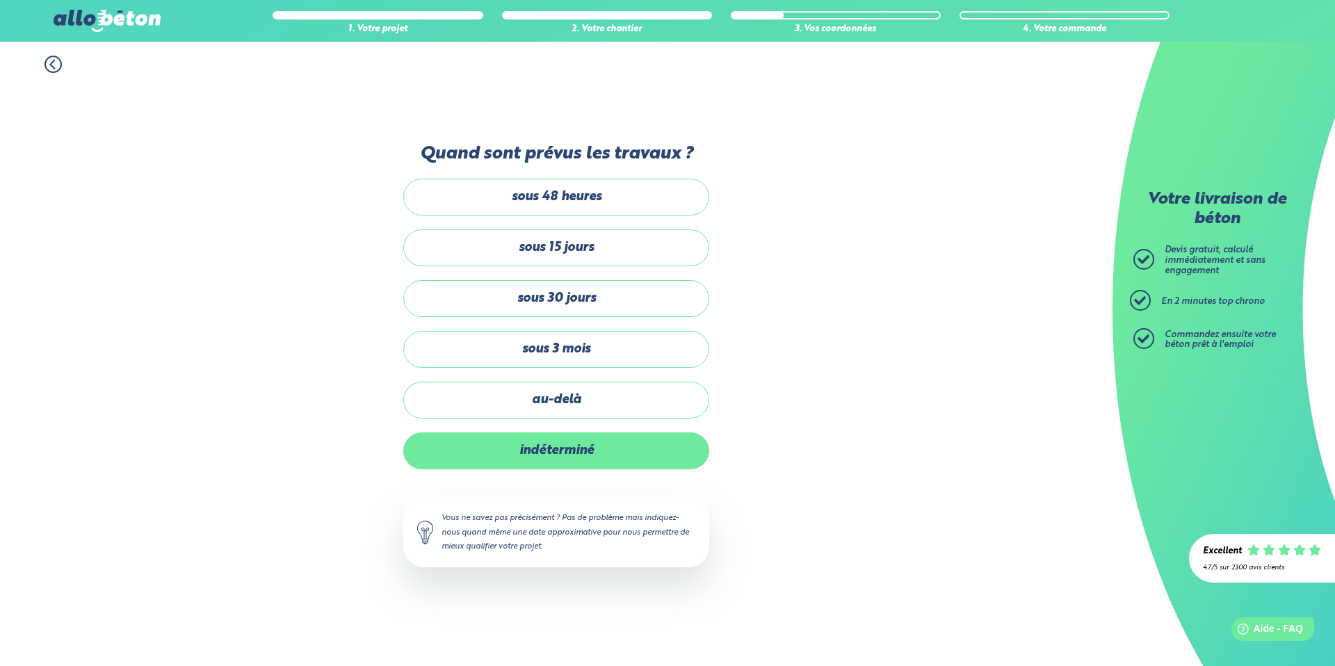
click at [534, 459] on label "indéterminé" at bounding box center [556, 451] width 306 height 37
click at [0, 0] on input "indéterminé" at bounding box center [0, 0] width 0 height 0
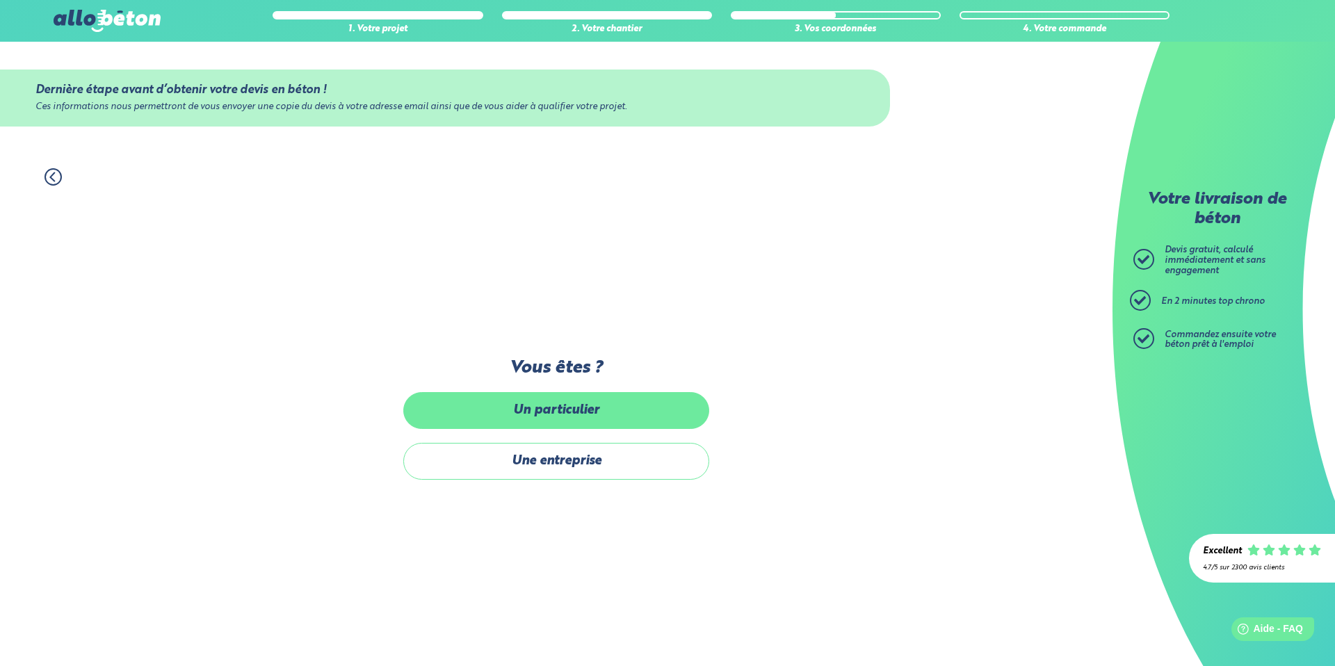
click at [554, 408] on label "Un particulier" at bounding box center [556, 410] width 306 height 37
click at [0, 0] on input "Un particulier" at bounding box center [0, 0] width 0 height 0
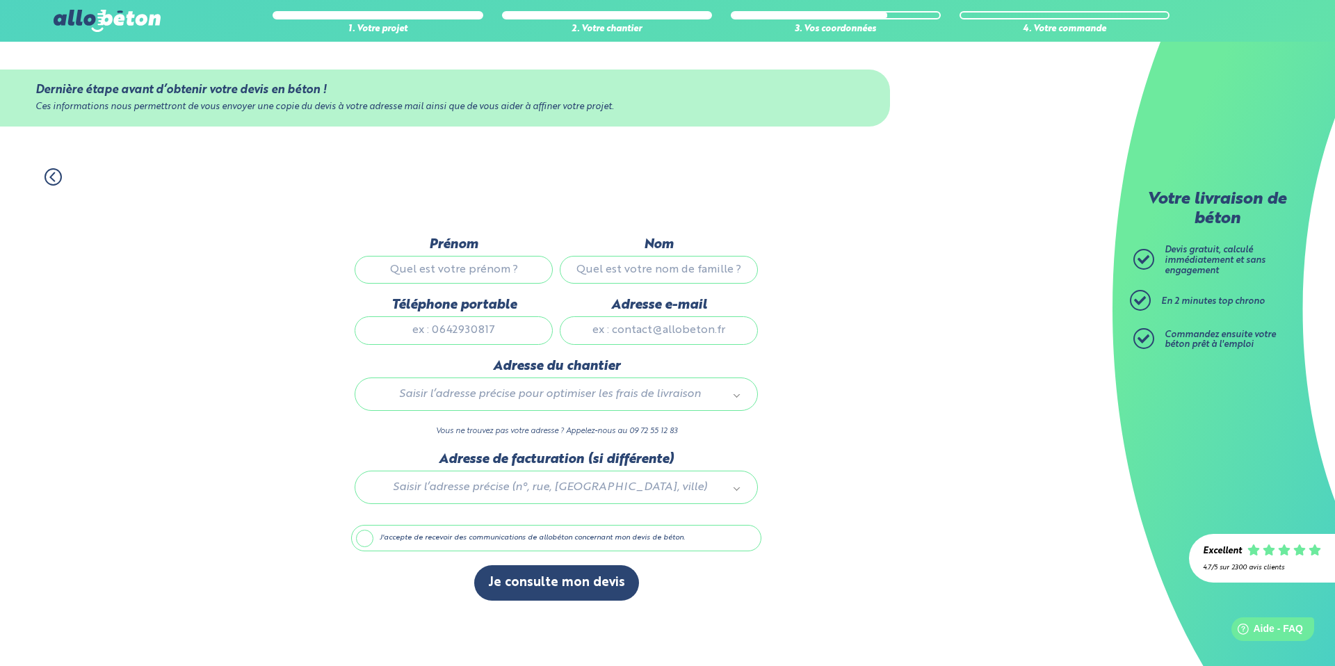
click at [490, 268] on input "Prénom" at bounding box center [454, 270] width 198 height 28
type input "francois"
type input "Metteil"
type input "0779493532"
type input "fmetteil@gmail.com"
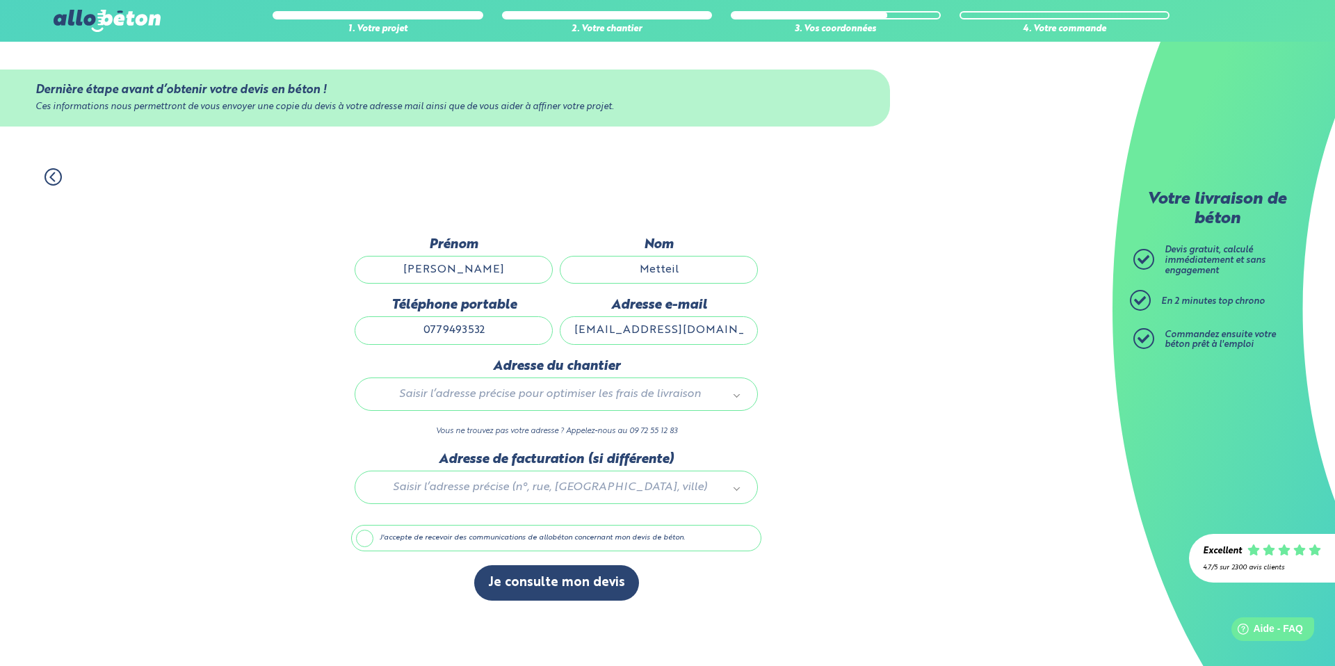
type input "36 Boulevard de l'atlantique"
click at [362, 538] on label "J'accepte de recevoir des communications de allobéton concernant mon devis de b…" at bounding box center [556, 538] width 410 height 26
click at [0, 0] on input "J'accepte de recevoir des communications de allobéton concernant mon devis de b…" at bounding box center [0, 0] width 0 height 0
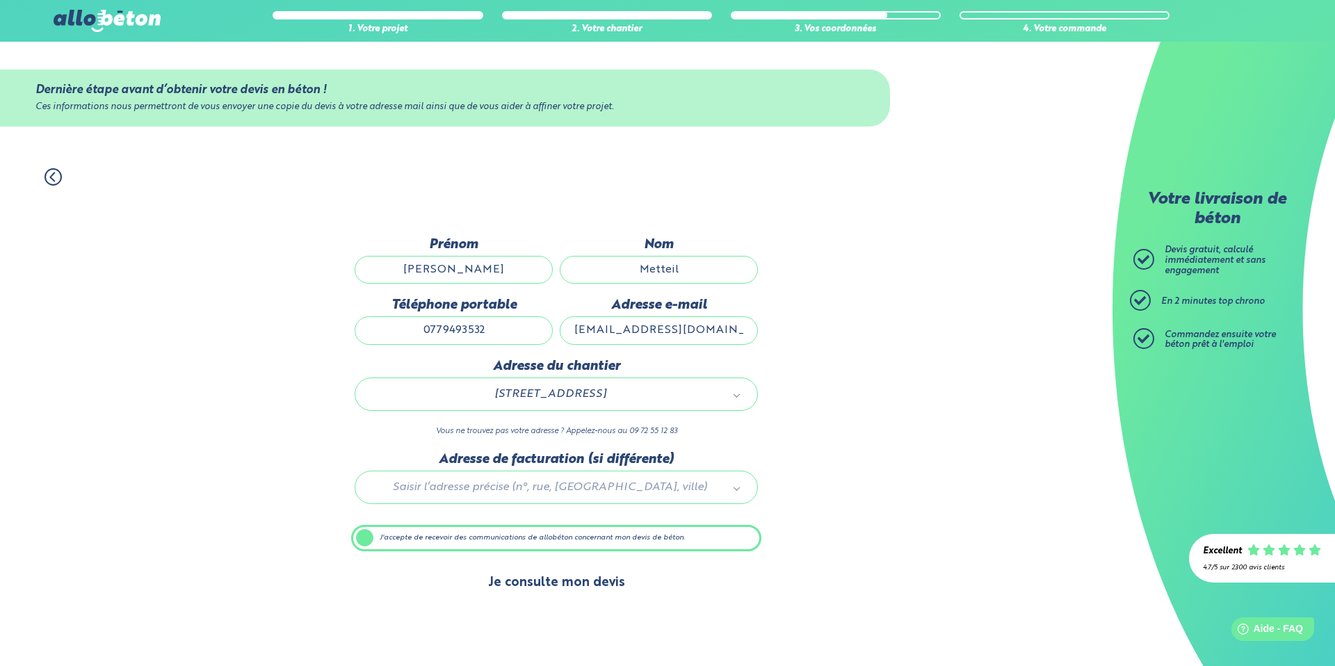
click at [546, 583] on button "Je consulte mon devis" at bounding box center [556, 582] width 165 height 35
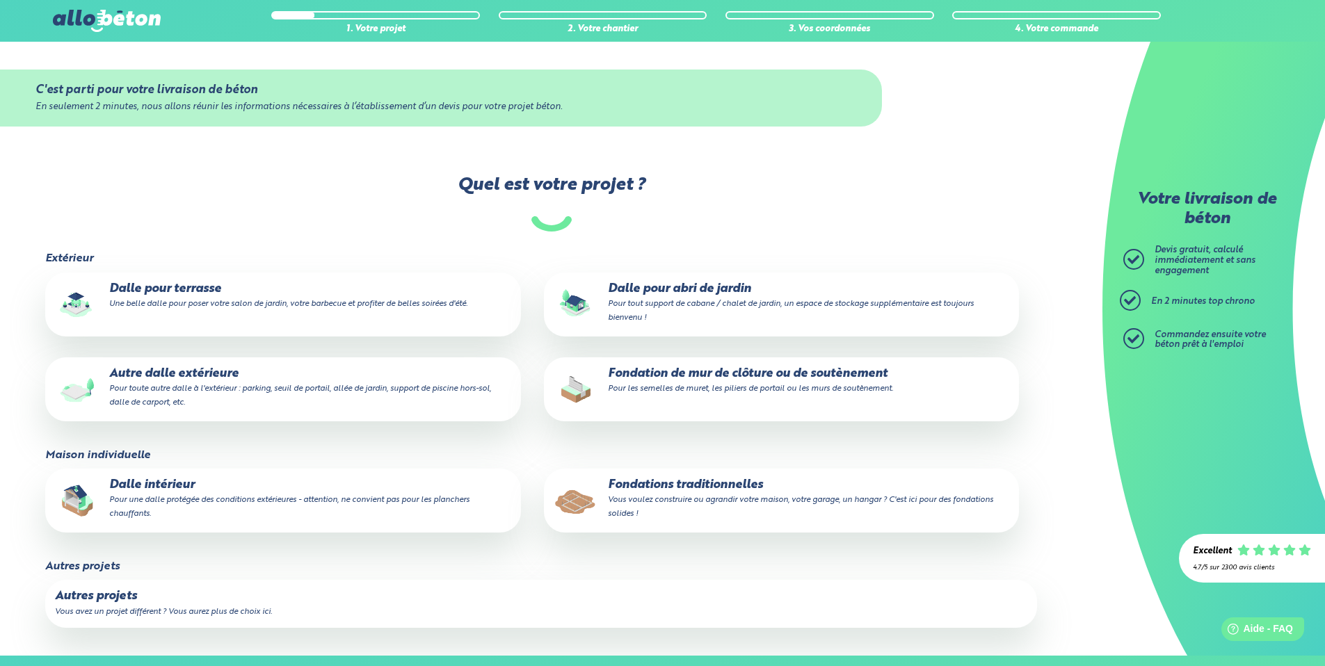
click at [661, 309] on p "Dalle pour abri de jardin Pour tout support de cabane / chalet de jardin, un es…" at bounding box center [782, 303] width 456 height 42
click at [0, 0] on input "Dalle pour abri de jardin Pour tout support de cabane / chalet de jardin, un es…" at bounding box center [0, 0] width 0 height 0
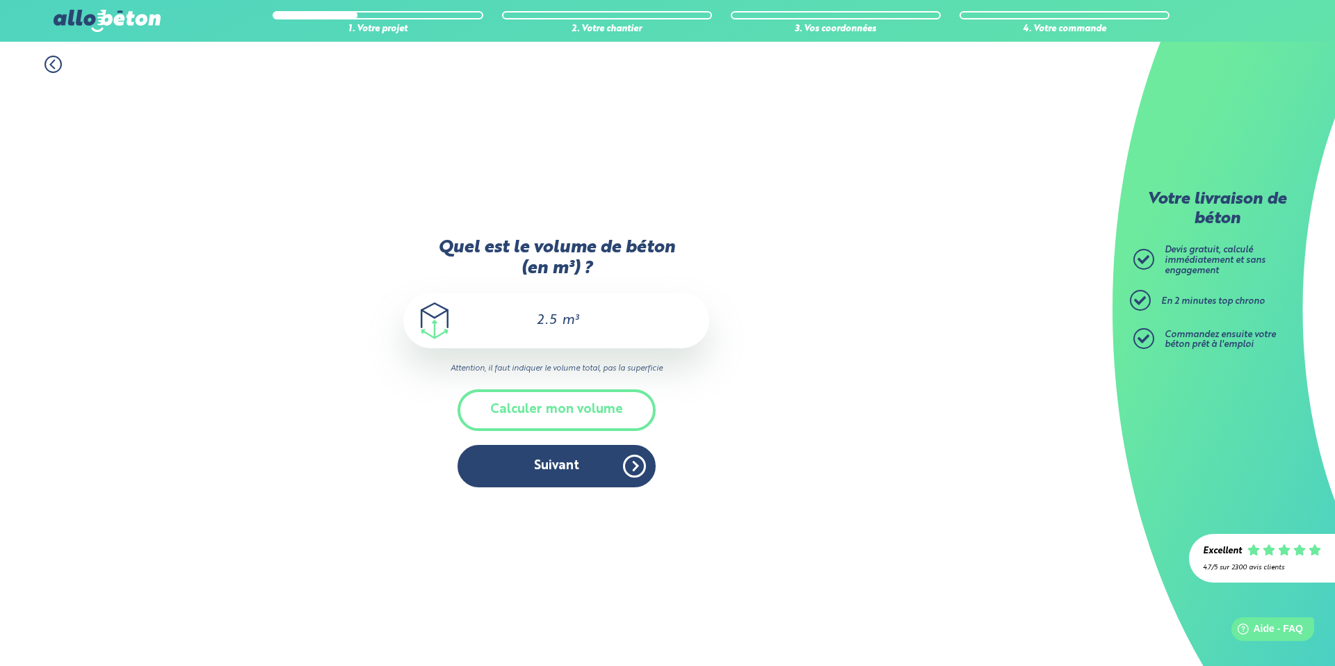
click at [551, 324] on input "2.5" at bounding box center [547, 320] width 24 height 17
click at [551, 322] on input "2.5" at bounding box center [547, 320] width 24 height 17
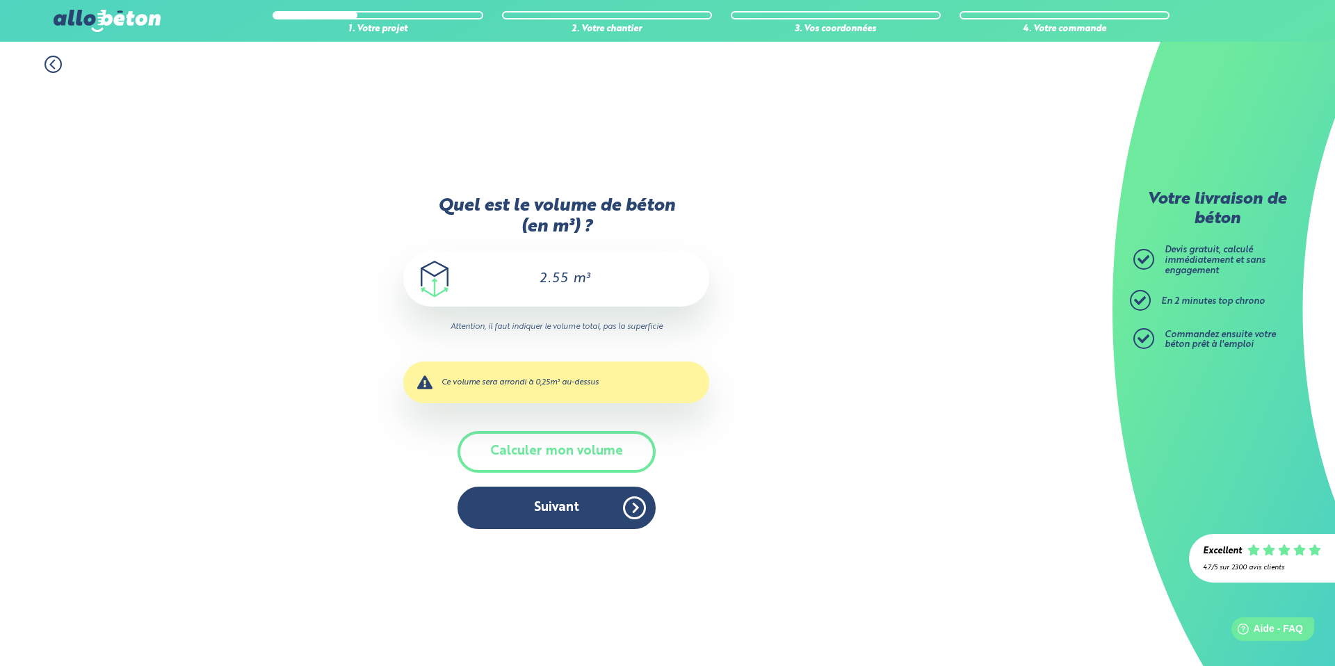
type input "2.5"
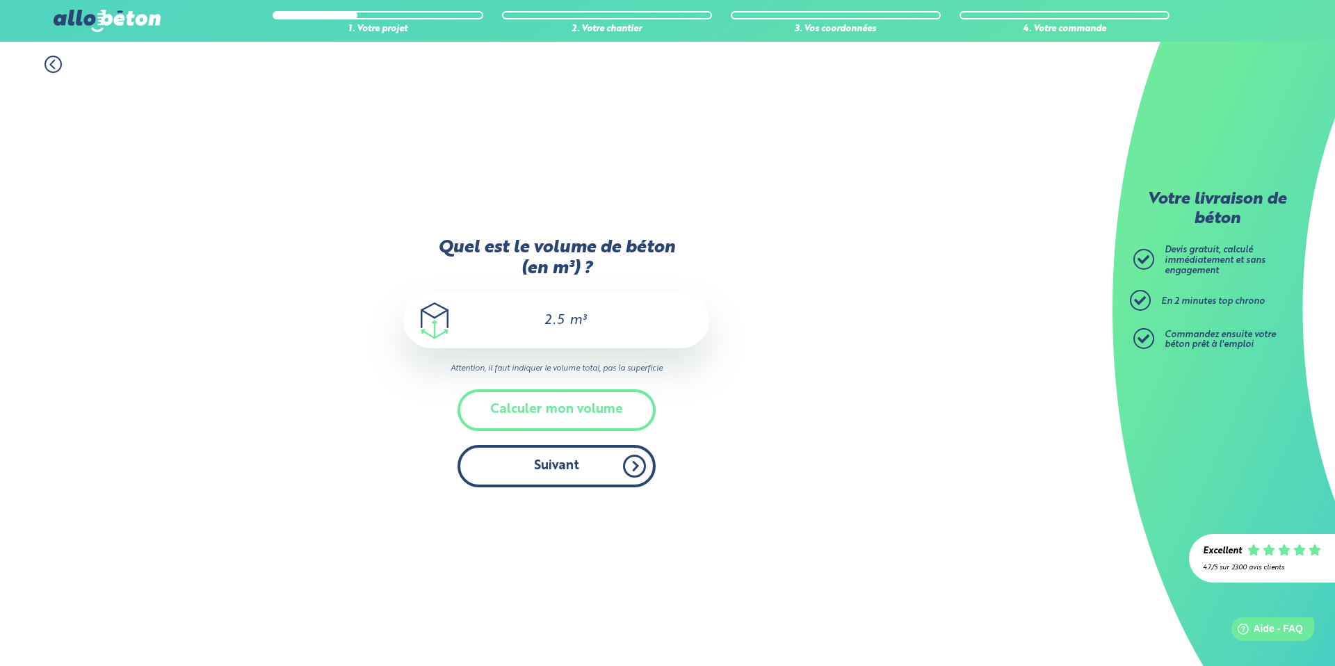
click at [636, 470] on button "Suivant" at bounding box center [557, 466] width 198 height 42
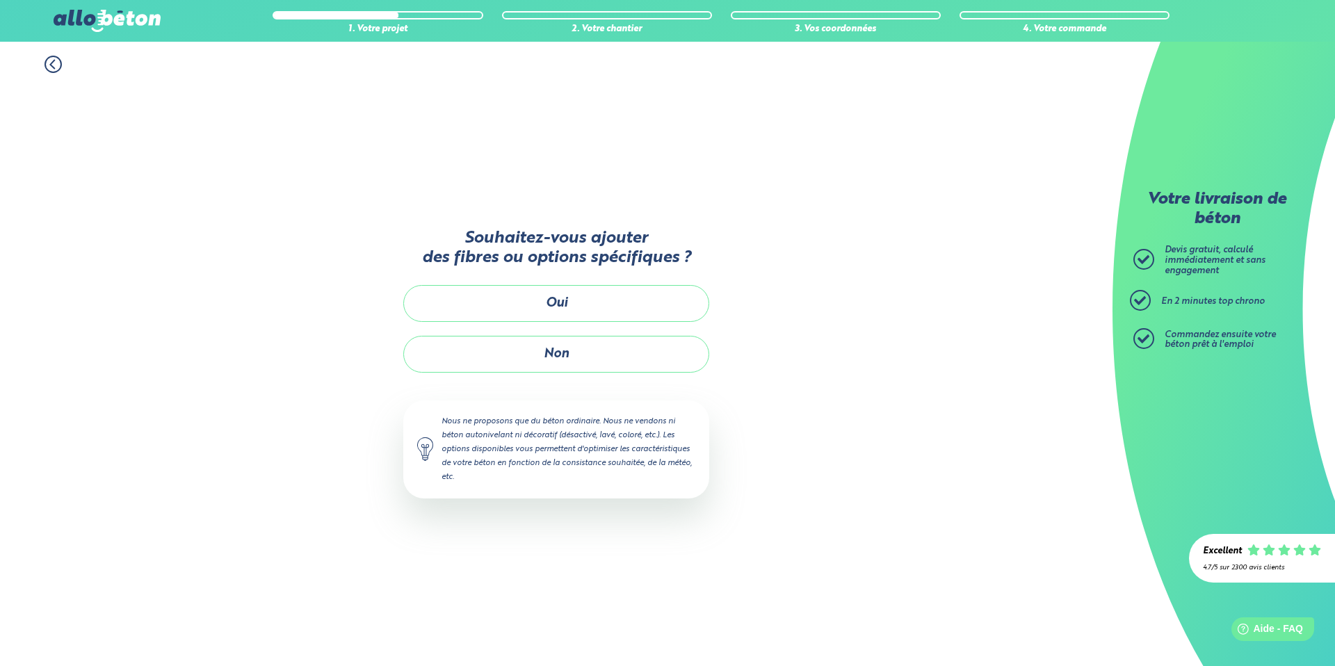
click at [546, 355] on button "Non" at bounding box center [556, 354] width 306 height 37
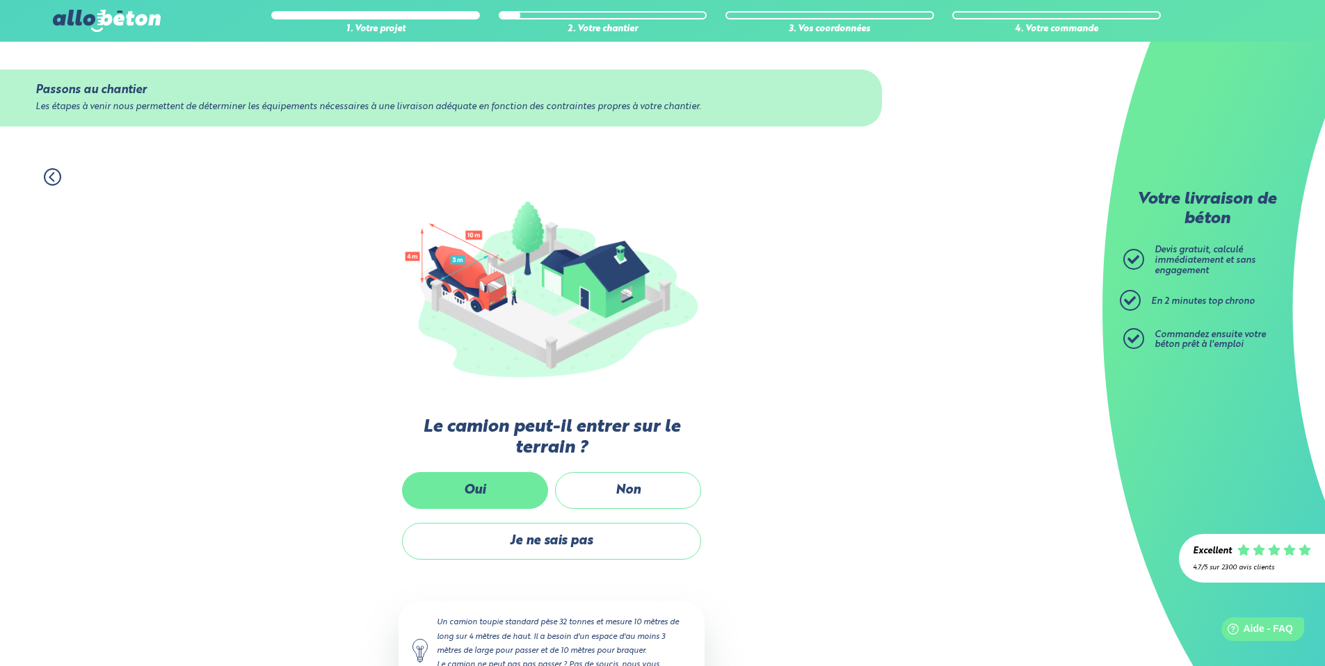
click at [480, 490] on label "Oui" at bounding box center [475, 490] width 146 height 37
click at [0, 0] on input "Oui" at bounding box center [0, 0] width 0 height 0
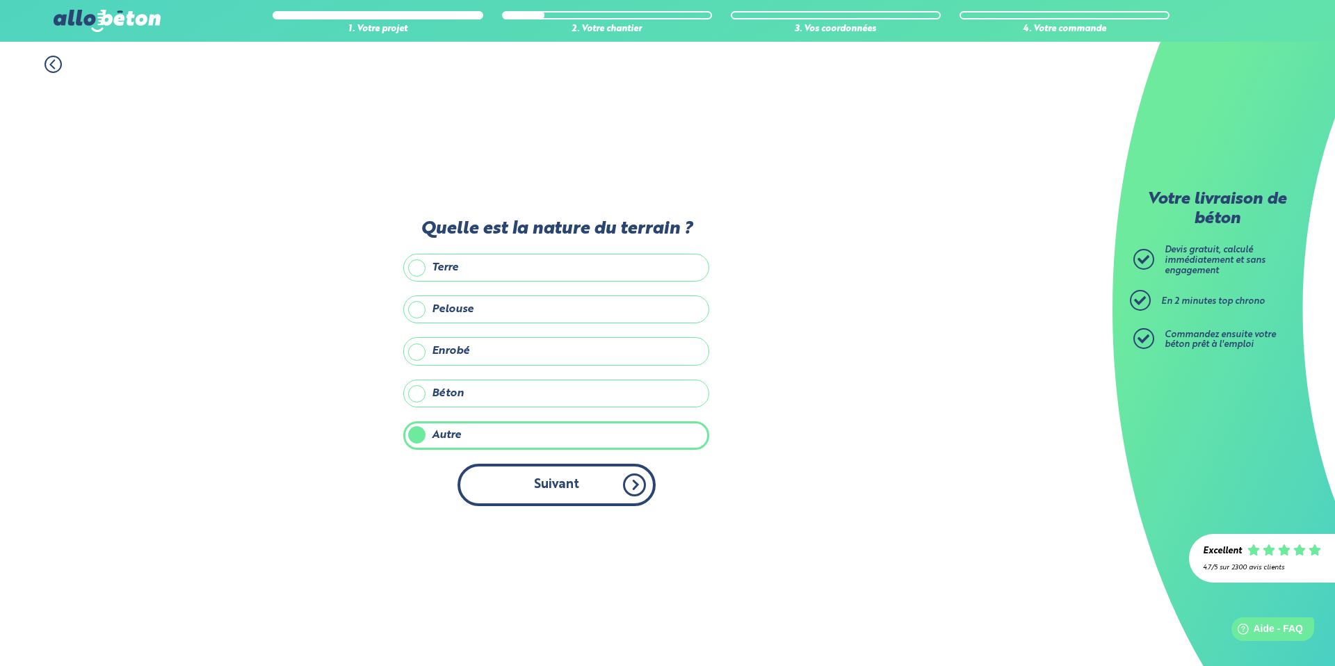
click at [542, 481] on button "Suivant" at bounding box center [557, 485] width 198 height 42
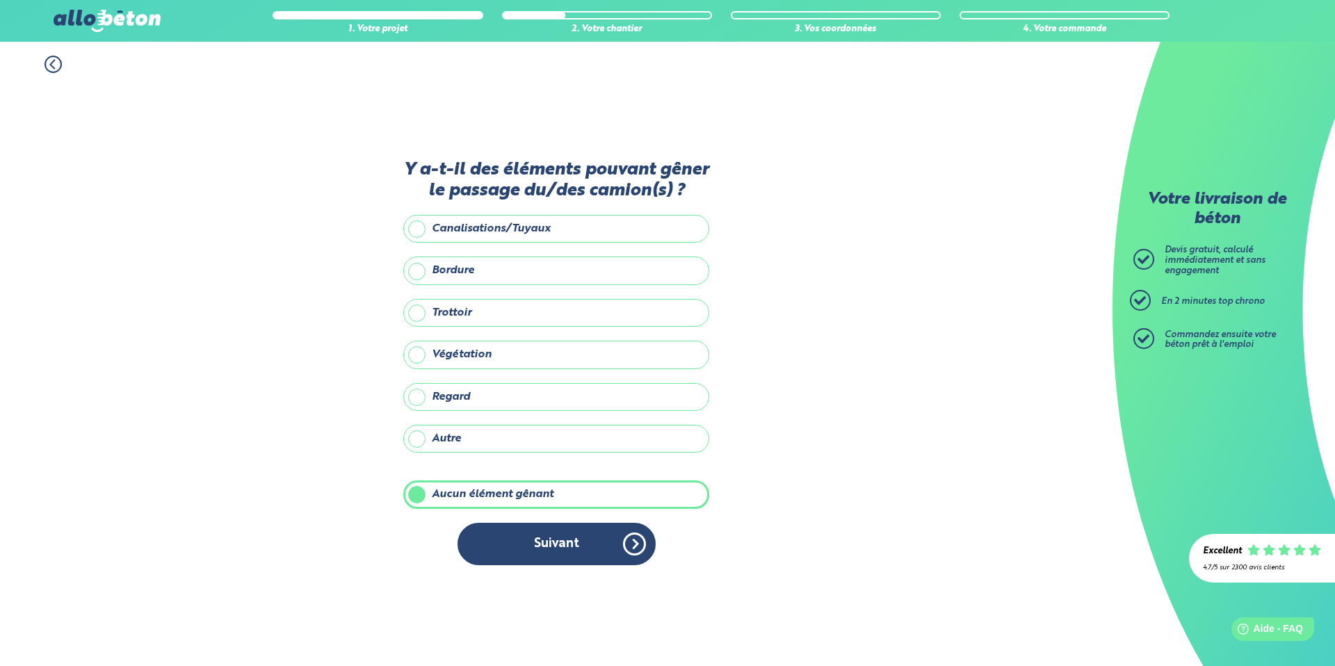
click at [573, 547] on button "Suivant" at bounding box center [557, 544] width 198 height 42
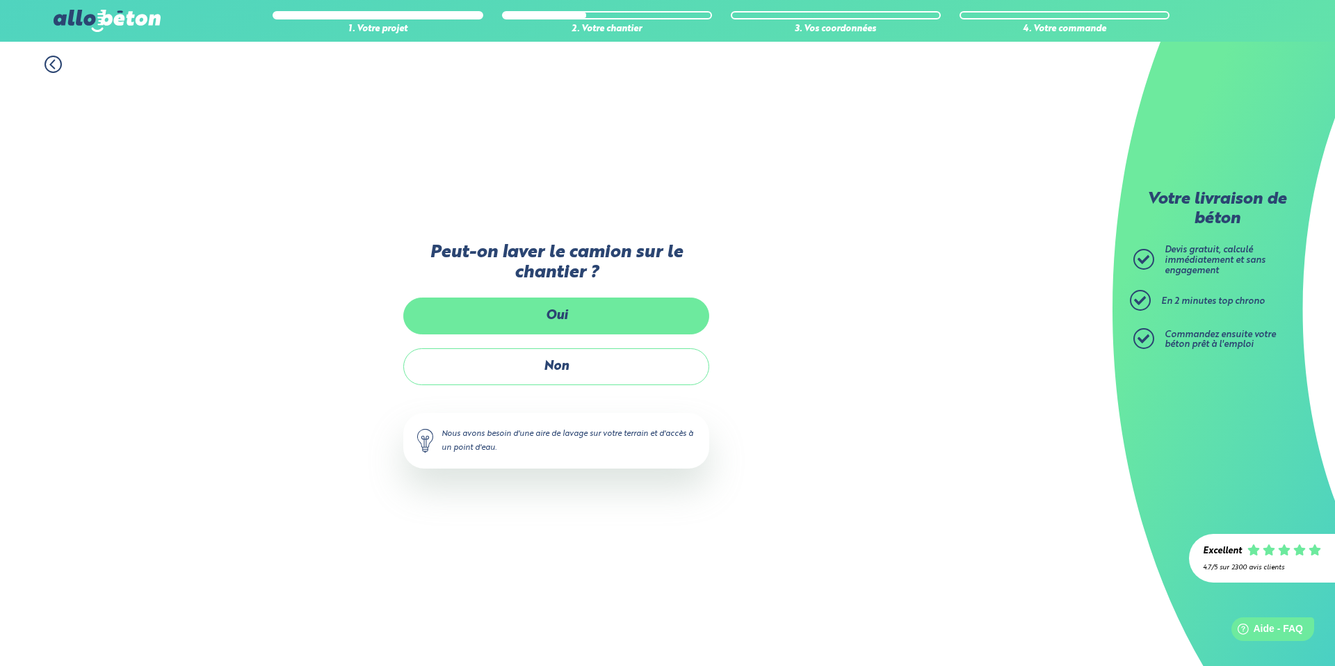
click at [574, 325] on label "Oui" at bounding box center [556, 316] width 306 height 37
click at [0, 0] on input "Oui" at bounding box center [0, 0] width 0 height 0
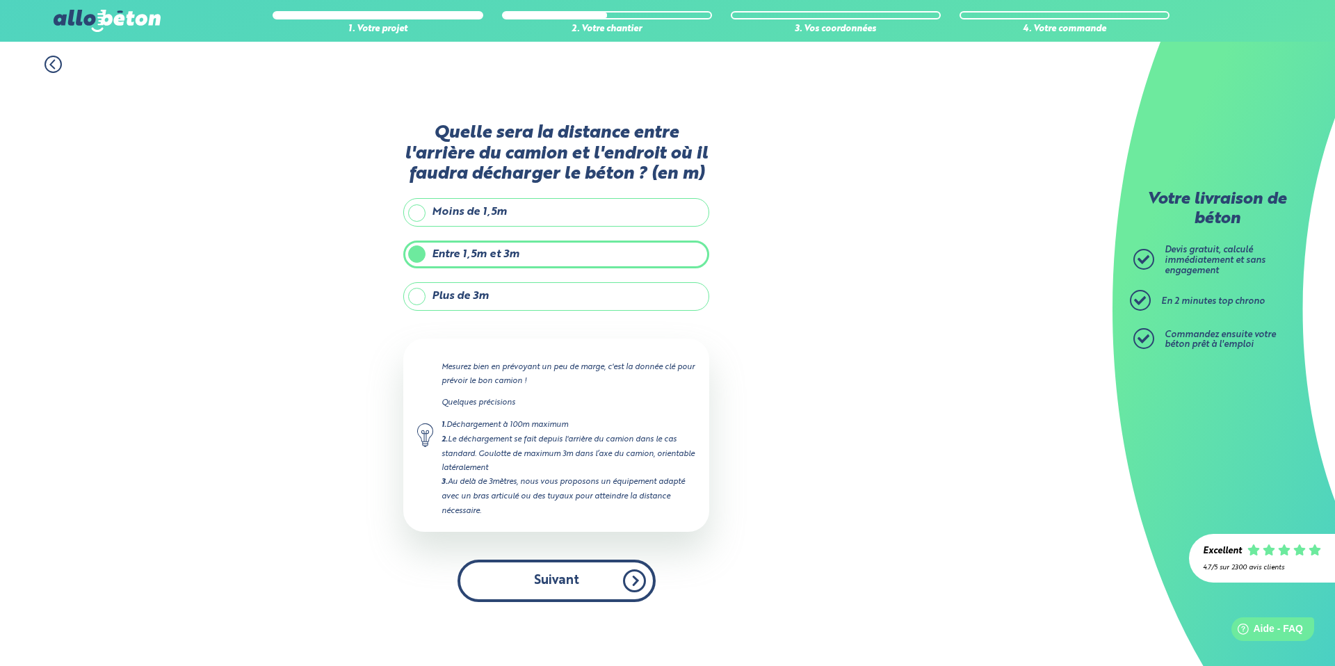
click at [559, 581] on button "Suivant" at bounding box center [557, 581] width 198 height 42
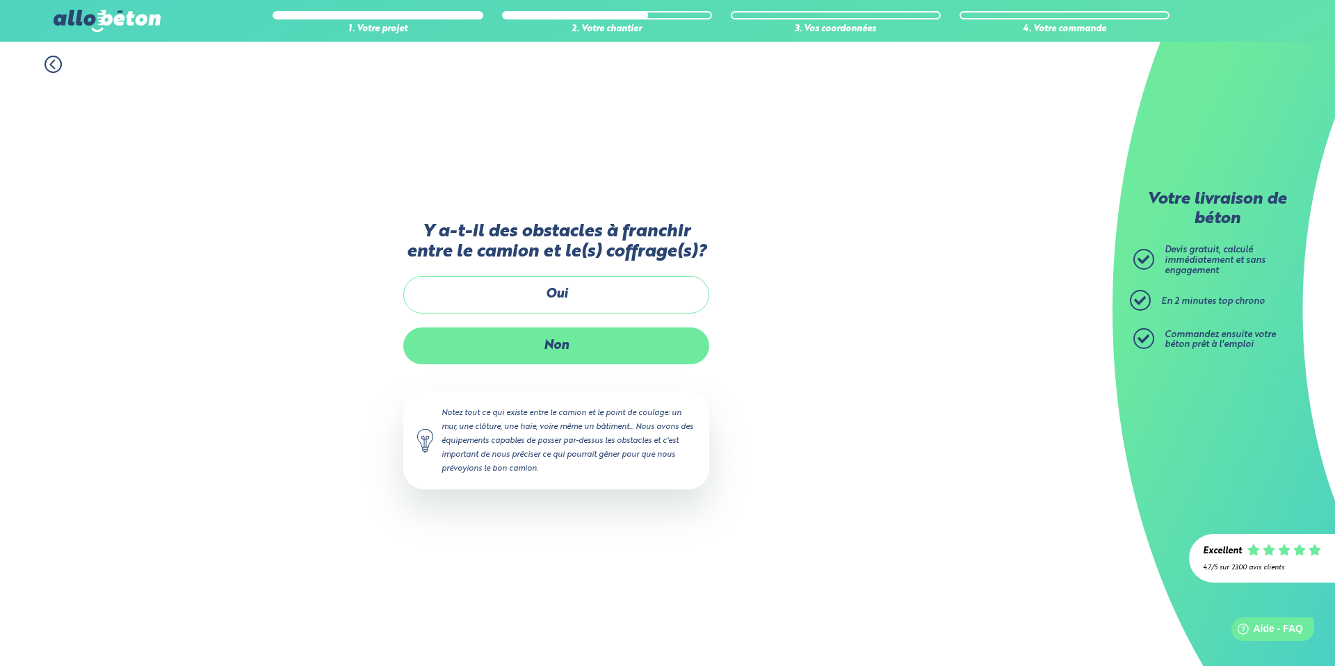
click at [581, 351] on label "Non" at bounding box center [556, 346] width 306 height 37
click at [0, 0] on input "Non" at bounding box center [0, 0] width 0 height 0
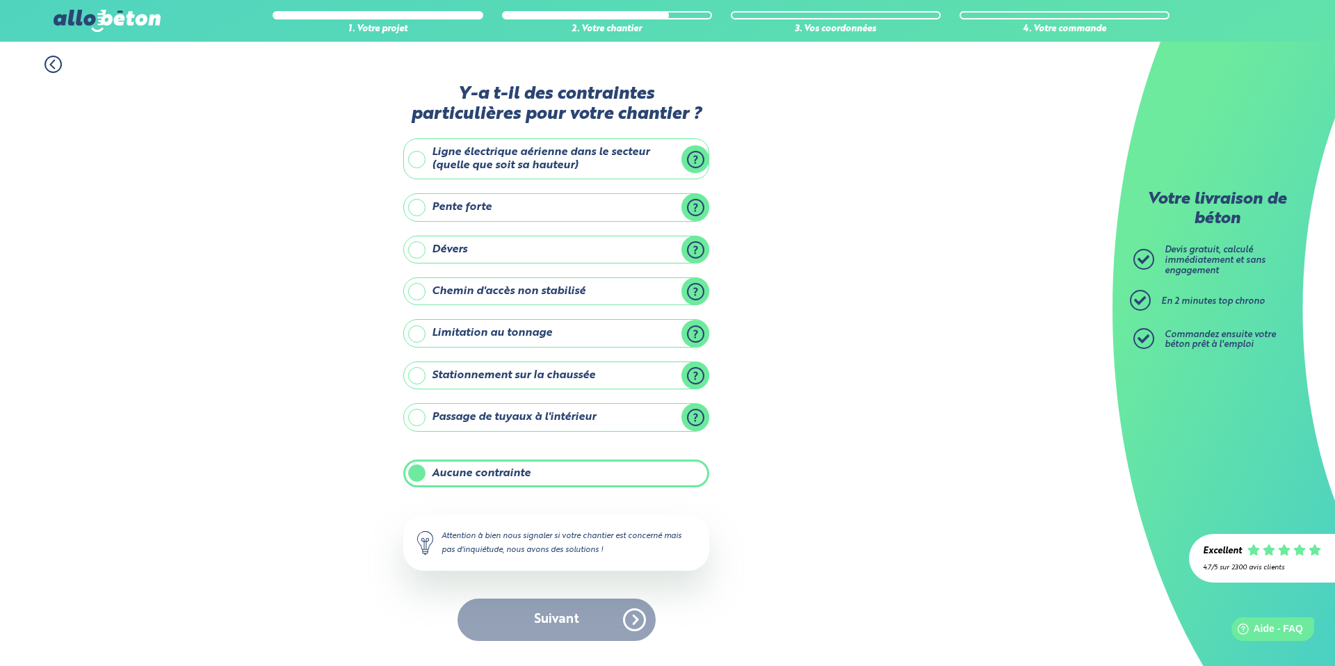
click at [546, 624] on div "Suivant" at bounding box center [556, 620] width 306 height 42
click at [413, 473] on label "Aucune contrainte" at bounding box center [556, 474] width 306 height 28
click at [0, 0] on input "Aucune contrainte" at bounding box center [0, 0] width 0 height 0
click at [414, 474] on label "Aucune contrainte" at bounding box center [556, 474] width 306 height 28
click at [0, 0] on input "Aucune contrainte" at bounding box center [0, 0] width 0 height 0
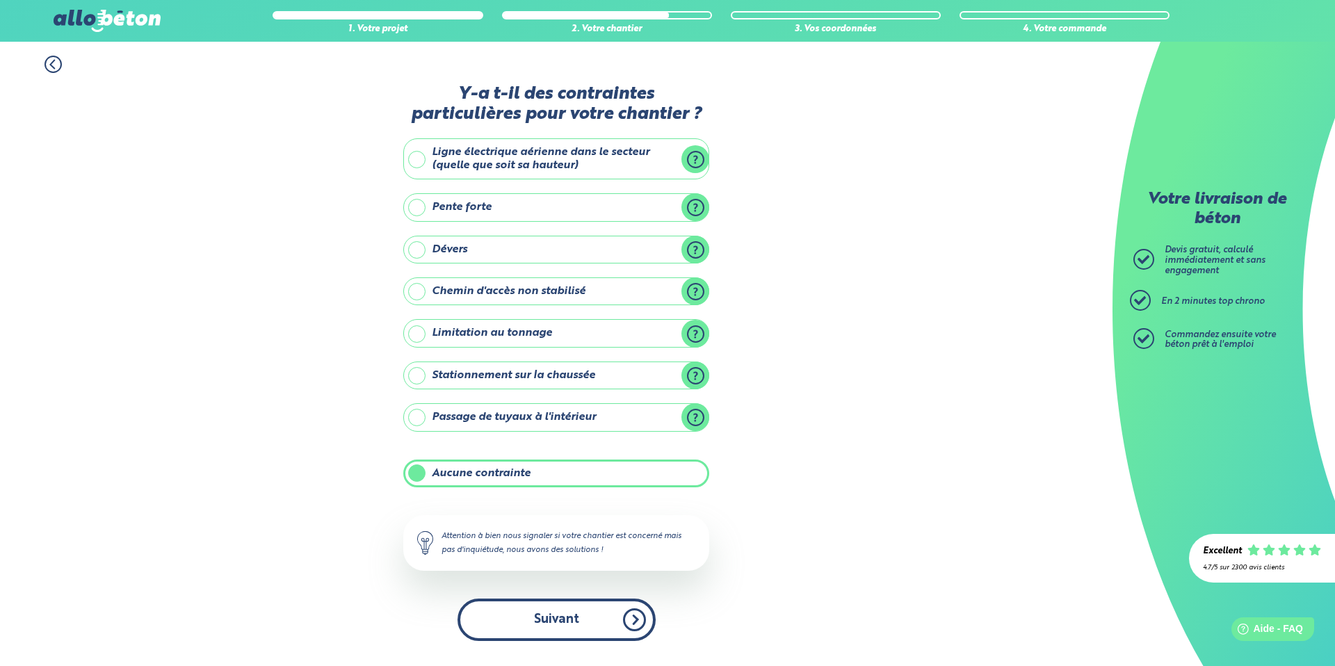
click at [612, 615] on button "Suivant" at bounding box center [557, 620] width 198 height 42
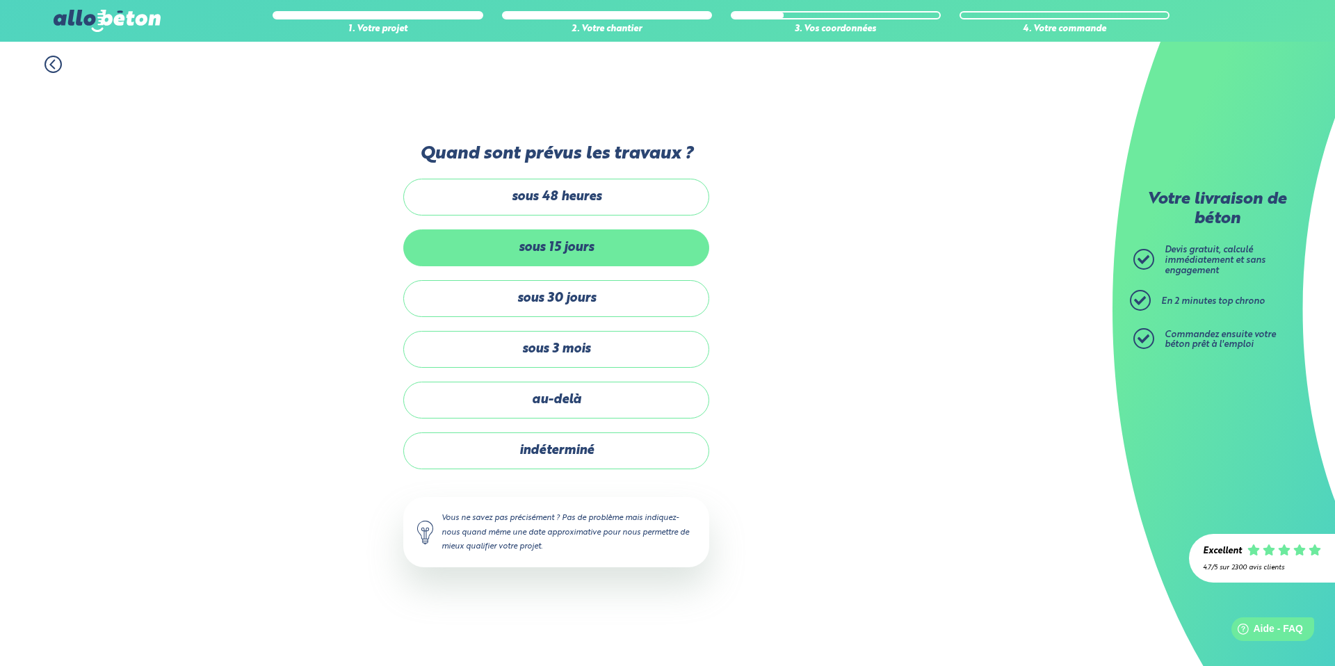
click at [573, 241] on label "sous 15 jours" at bounding box center [556, 248] width 306 height 37
click at [0, 0] on input "sous 15 jours" at bounding box center [0, 0] width 0 height 0
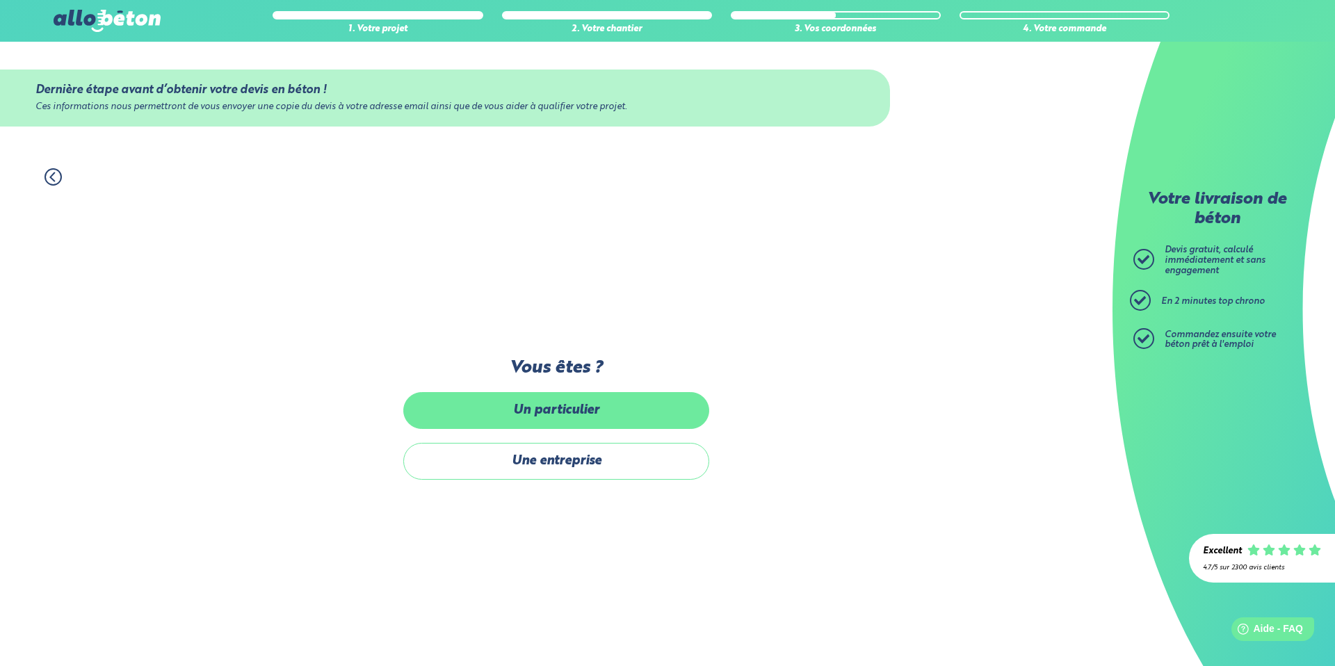
click at [560, 403] on label "Un particulier" at bounding box center [556, 410] width 306 height 37
click at [0, 0] on input "Un particulier" at bounding box center [0, 0] width 0 height 0
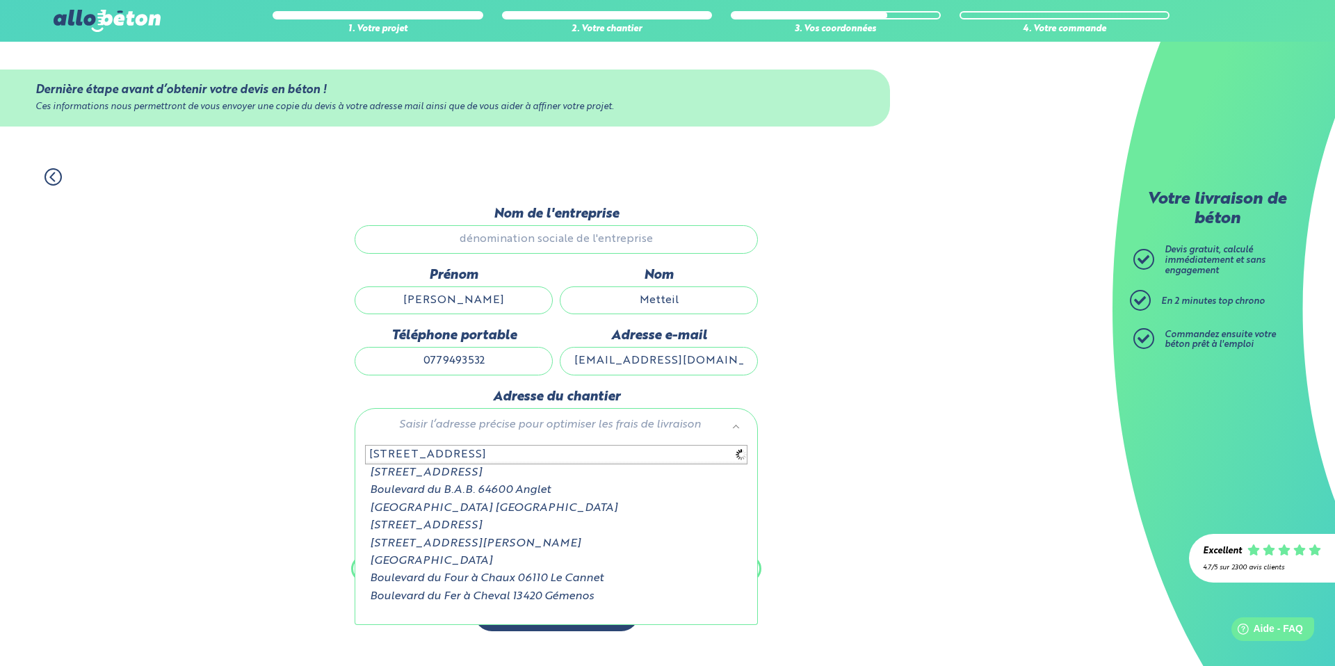
type input "36 boulevard de l'atlan"
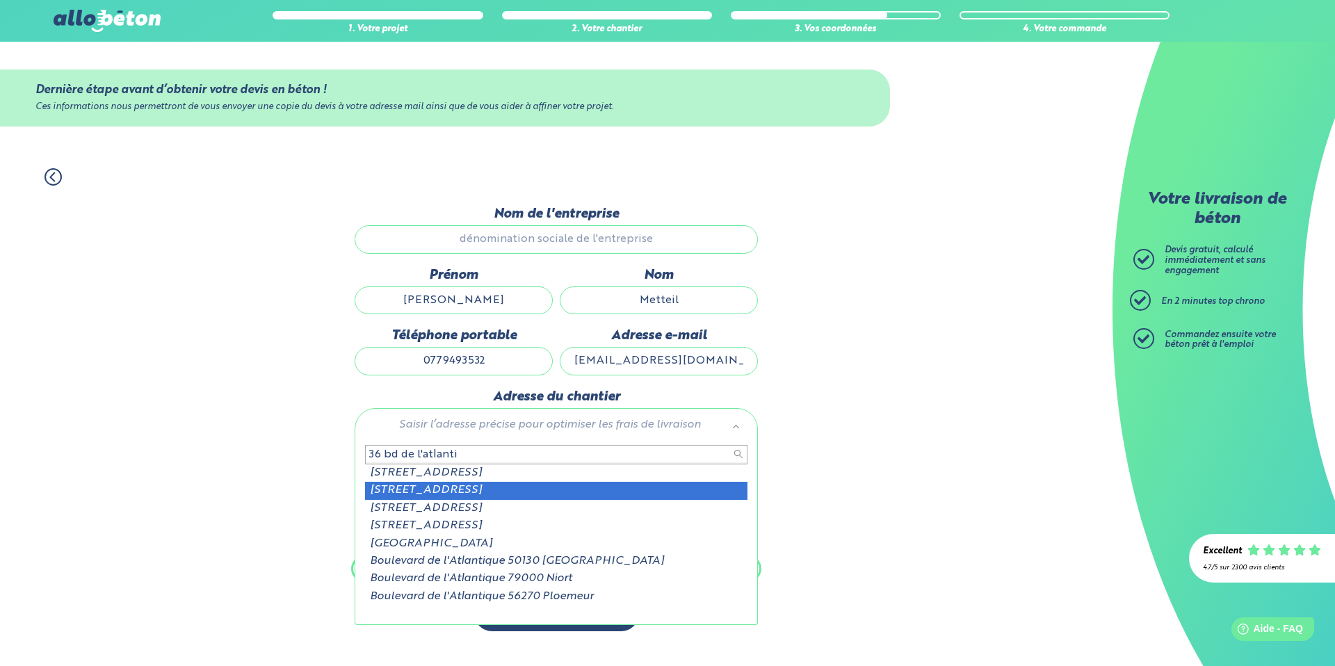
type input "36 bd de l'atlanti"
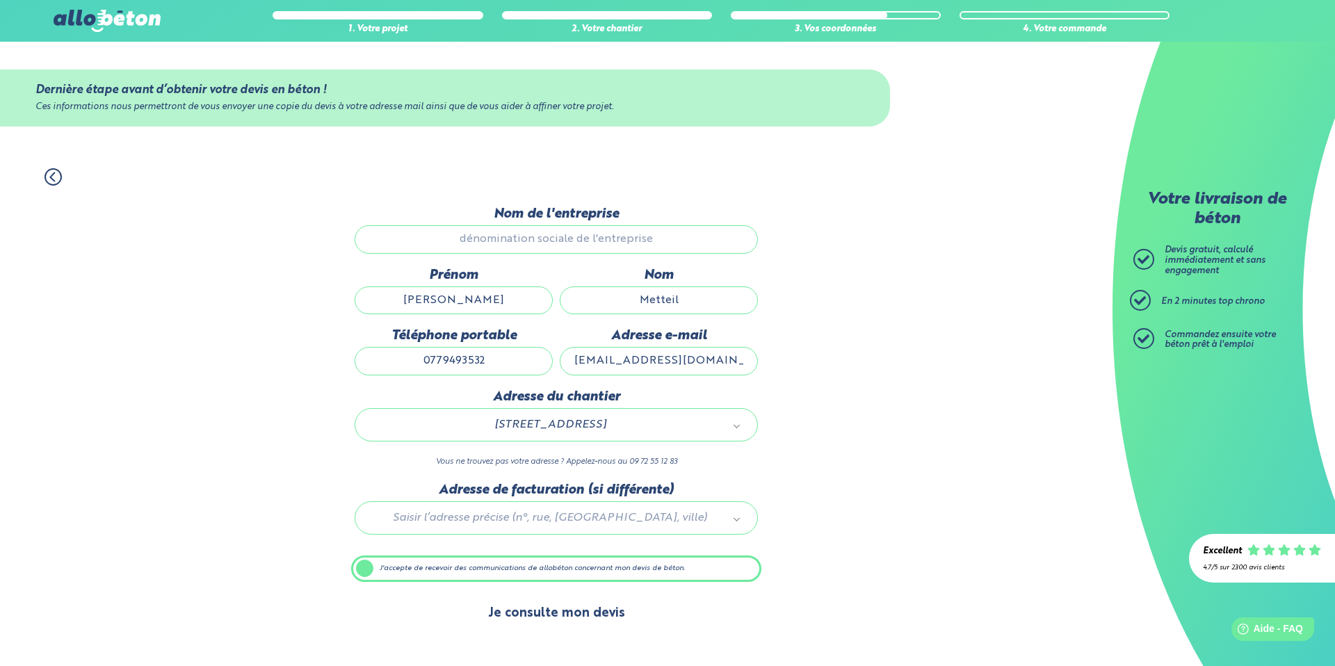
click at [585, 617] on button "Je consulte mon devis" at bounding box center [556, 613] width 165 height 35
click at [371, 567] on label "J'accepte de recevoir des communications de allobéton concernant mon devis de b…" at bounding box center [556, 569] width 410 height 26
click at [0, 0] on input "J'accepte de recevoir des communications de allobéton concernant mon devis de b…" at bounding box center [0, 0] width 0 height 0
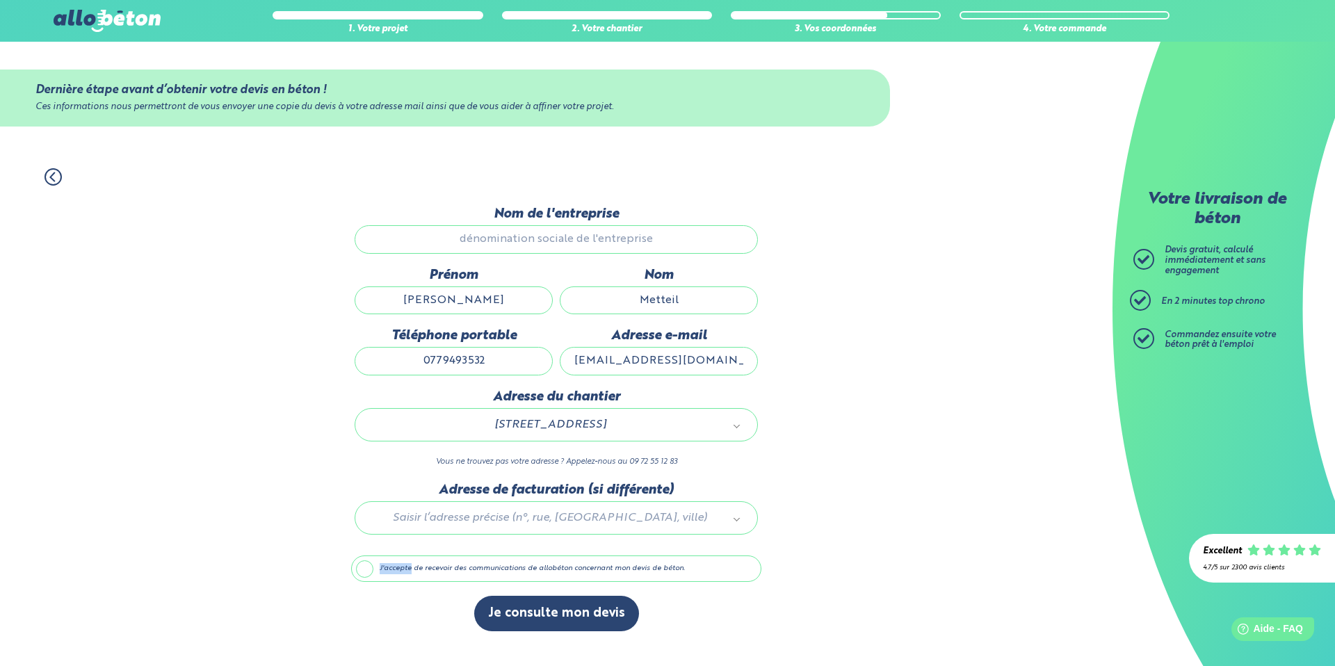
click at [370, 568] on label "J'accepte de recevoir des communications de allobéton concernant mon devis de b…" at bounding box center [556, 569] width 410 height 26
click at [0, 0] on input "J'accepte de recevoir des communications de allobéton concernant mon devis de b…" at bounding box center [0, 0] width 0 height 0
click at [487, 243] on input "Nom de l'entreprise" at bounding box center [556, 239] width 403 height 28
click at [56, 175] on icon at bounding box center [53, 176] width 17 height 17
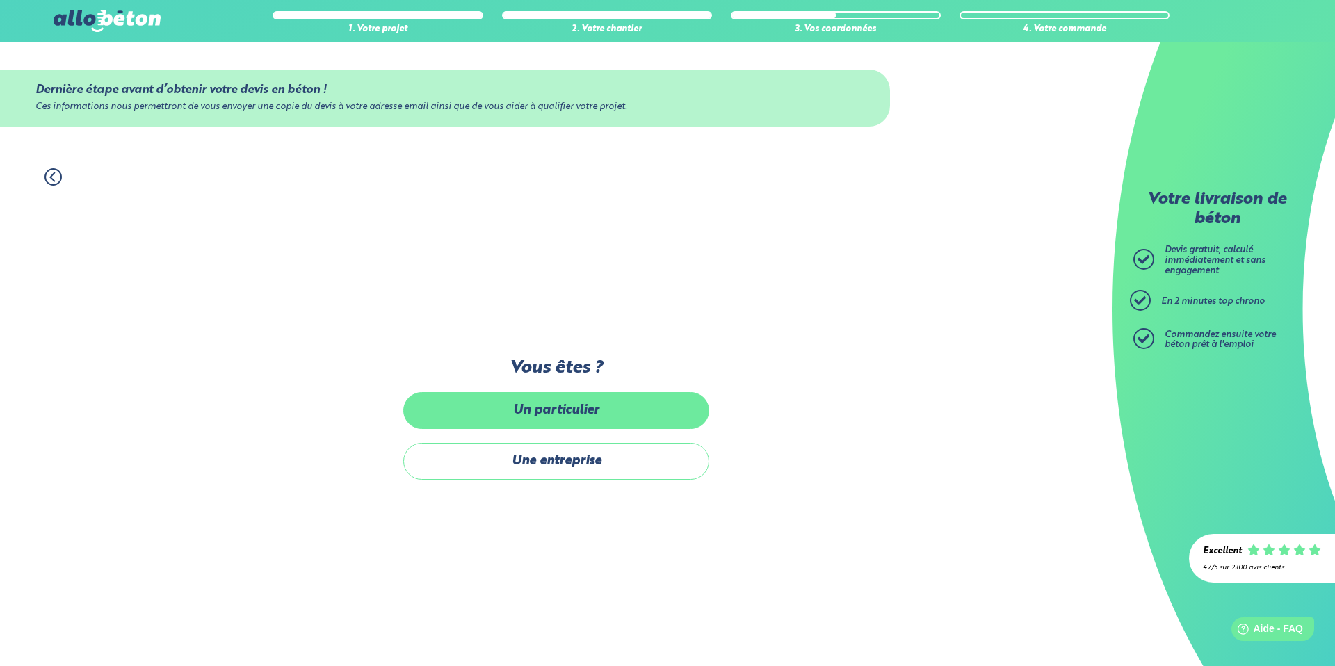
click at [501, 396] on label "Un particulier" at bounding box center [556, 410] width 306 height 37
click at [0, 0] on input "Un particulier" at bounding box center [0, 0] width 0 height 0
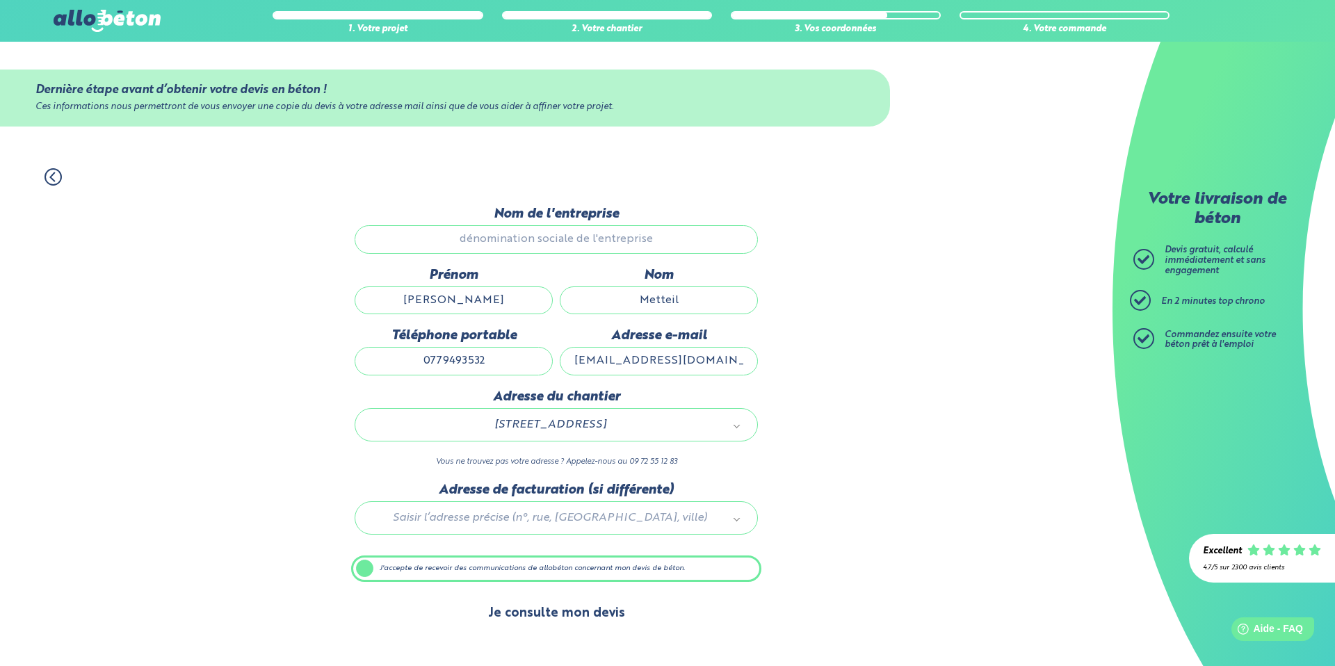
click at [606, 611] on button "Je consulte mon devis" at bounding box center [556, 613] width 165 height 35
click at [547, 608] on button "Je consulte mon devis" at bounding box center [556, 613] width 165 height 35
click at [524, 613] on button "Je consulte mon devis" at bounding box center [556, 613] width 165 height 35
click at [568, 615] on button "Je consulte mon devis" at bounding box center [556, 613] width 165 height 35
click at [360, 570] on label "J'accepte de recevoir des communications de allobéton concernant mon devis de b…" at bounding box center [556, 569] width 410 height 26
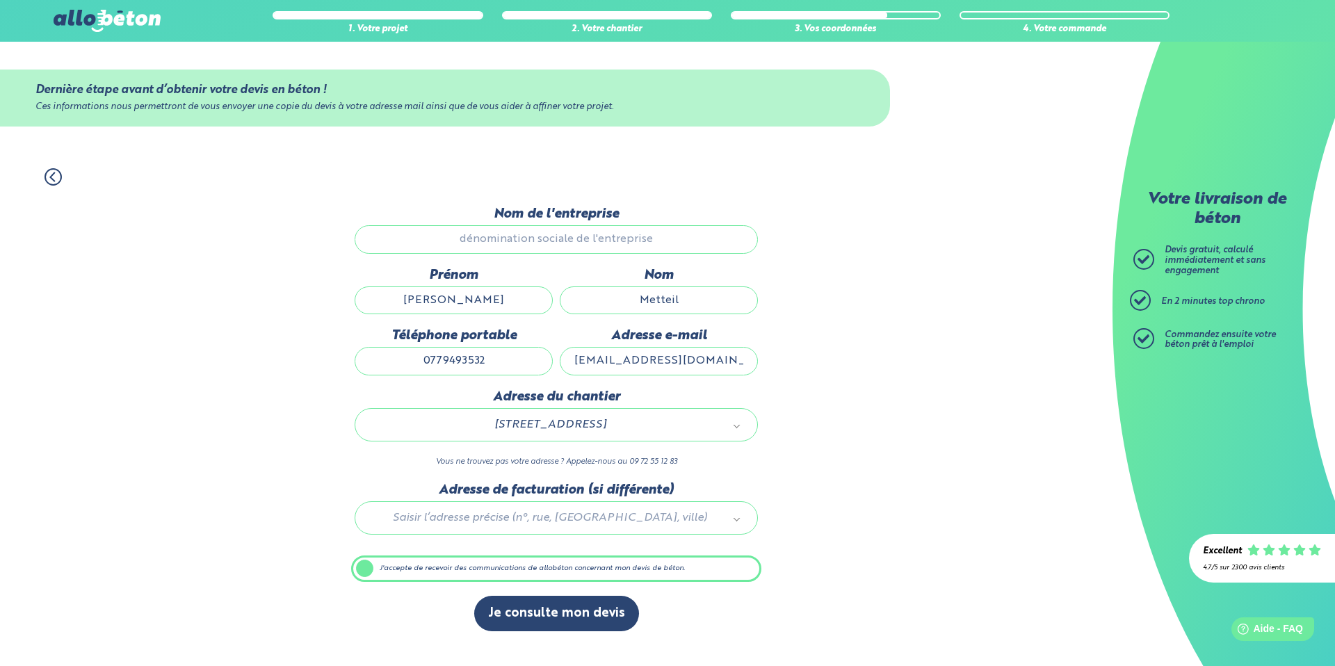
click at [0, 0] on input "J'accepte de recevoir des communications de allobéton concernant mon devis de b…" at bounding box center [0, 0] width 0 height 0
click at [362, 567] on label "J'accepte de recevoir des communications de allobéton concernant mon devis de b…" at bounding box center [556, 569] width 410 height 26
click at [0, 0] on input "J'accepte de recevoir des communications de allobéton concernant mon devis de b…" at bounding box center [0, 0] width 0 height 0
click at [555, 611] on button "Je consulte mon devis" at bounding box center [556, 613] width 165 height 35
click at [536, 610] on button "Je consulte mon devis" at bounding box center [556, 613] width 165 height 35
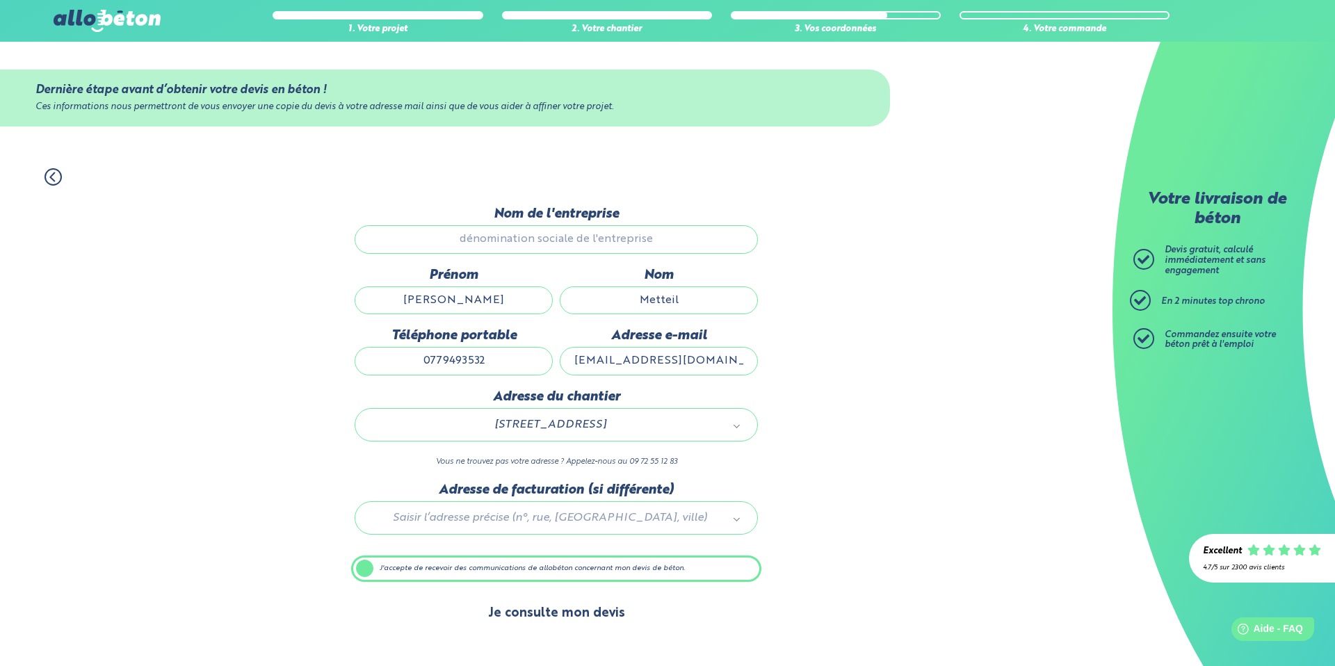
click at [536, 609] on button "Je consulte mon devis" at bounding box center [556, 613] width 165 height 35
click at [526, 234] on input "Nom de l'entreprise" at bounding box center [556, 239] width 403 height 28
click at [522, 242] on input "Nom de l'entreprise" at bounding box center [556, 239] width 403 height 28
click at [661, 521] on div at bounding box center [556, 516] width 410 height 66
click at [556, 623] on button "Je consulte mon devis" at bounding box center [556, 613] width 165 height 35
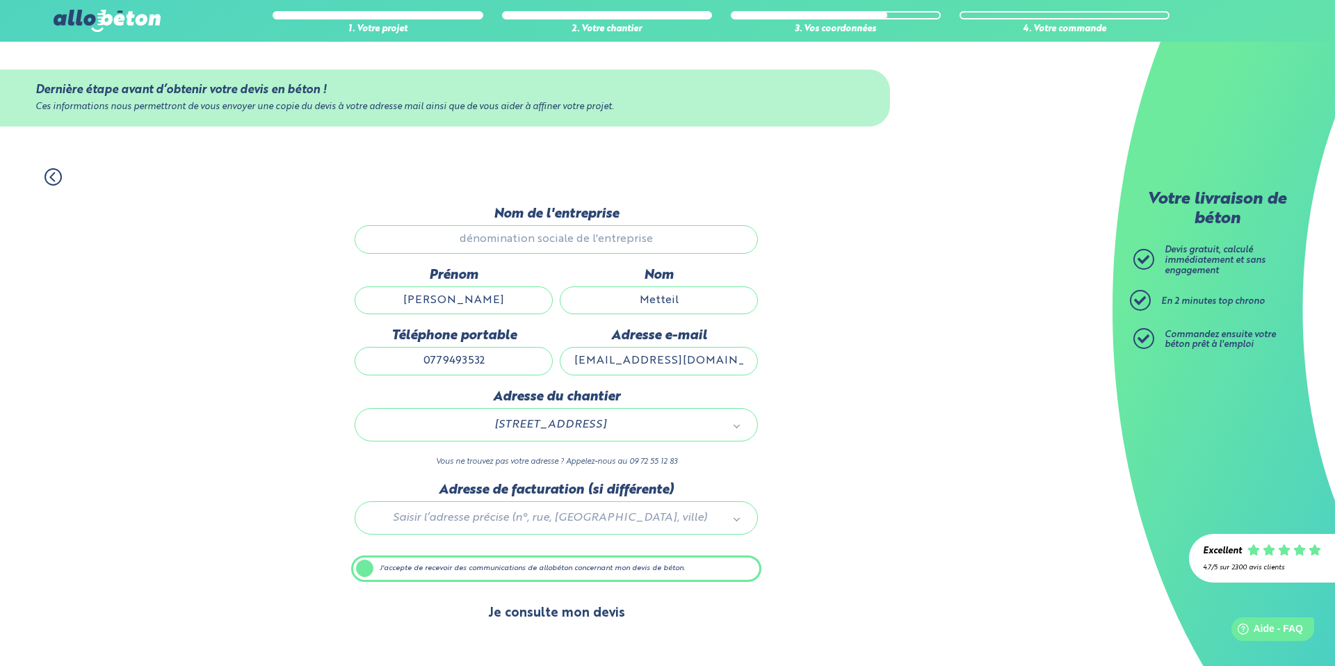
click at [563, 611] on button "Je consulte mon devis" at bounding box center [556, 613] width 165 height 35
